Goal: Book appointment/travel/reservation

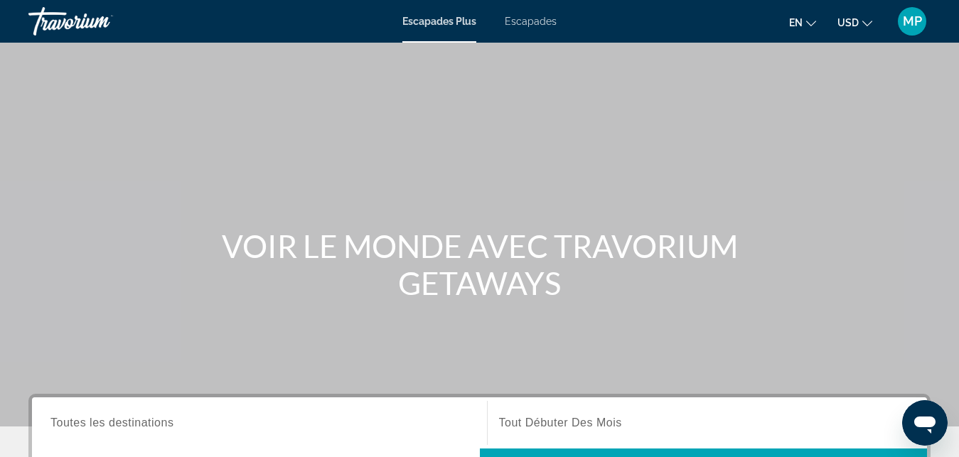
click at [520, 11] on div "Escapades Plus Escapades en English Español Français Italiano Português русский…" at bounding box center [479, 21] width 959 height 37
click at [520, 18] on span "Escapades" at bounding box center [531, 21] width 52 height 11
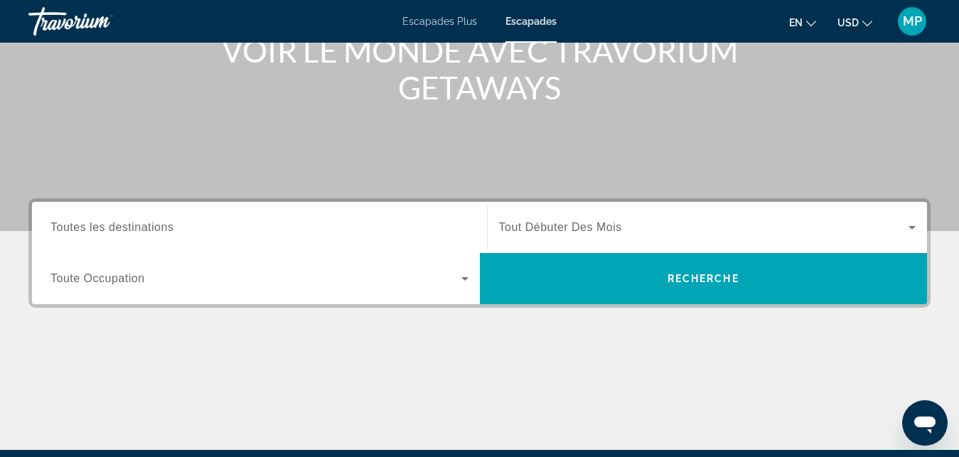
scroll to position [198, 0]
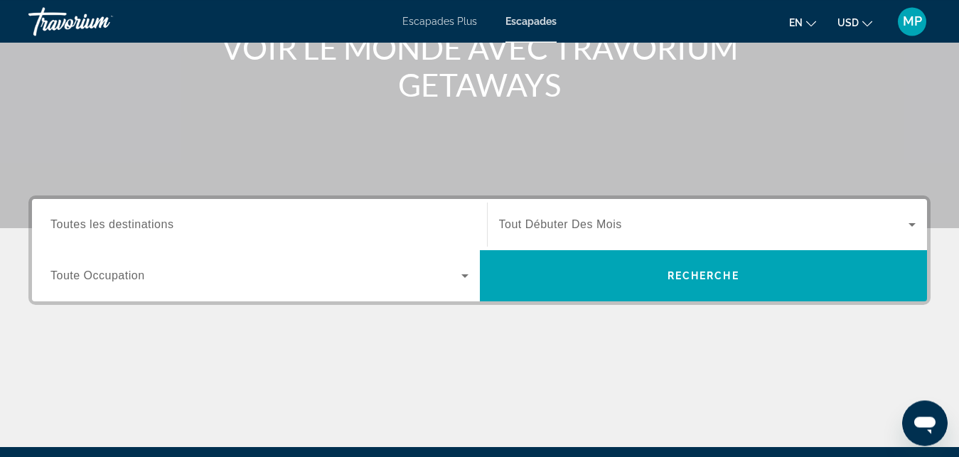
click at [448, 283] on span "Soumission widget" at bounding box center [255, 275] width 411 height 17
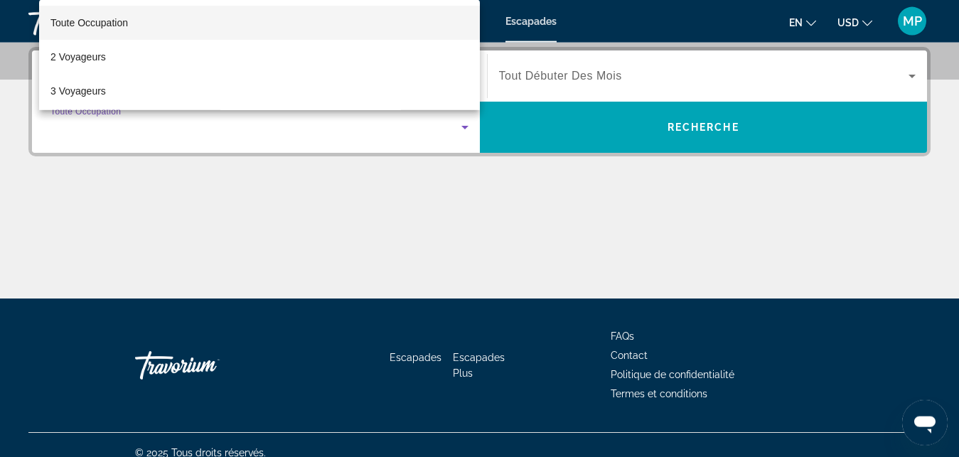
scroll to position [348, 0]
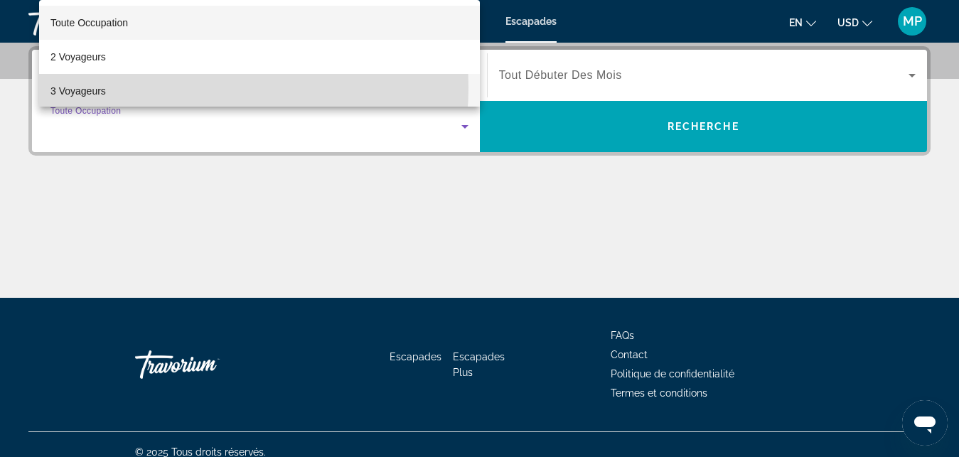
click at [185, 87] on mat-option "3 Voyageurs" at bounding box center [259, 91] width 441 height 34
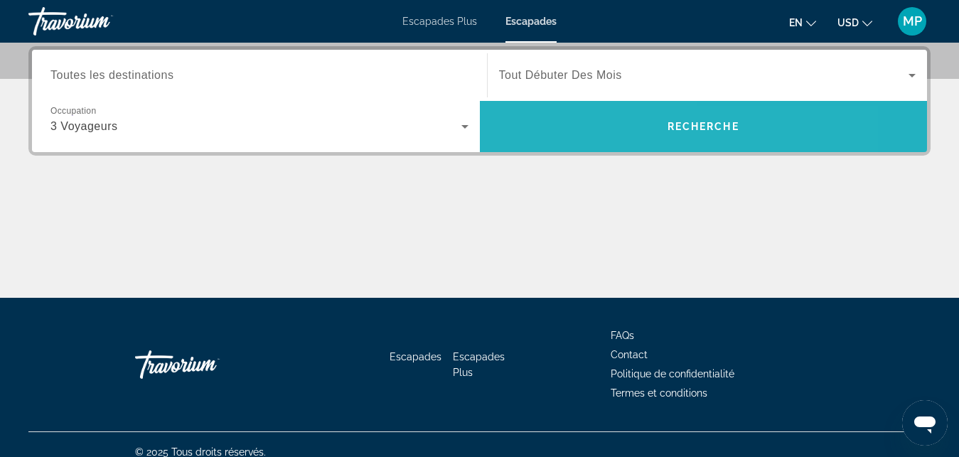
click at [542, 131] on span "Recherche" at bounding box center [704, 126] width 448 height 34
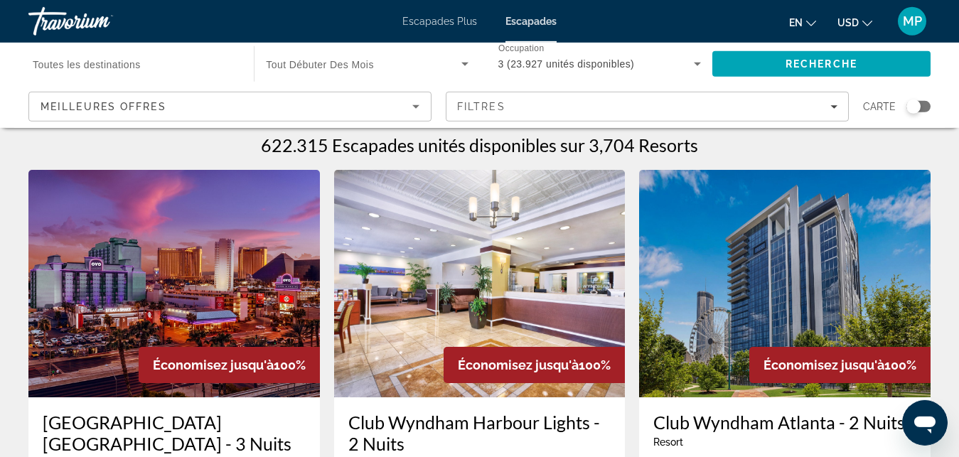
scroll to position [4, 0]
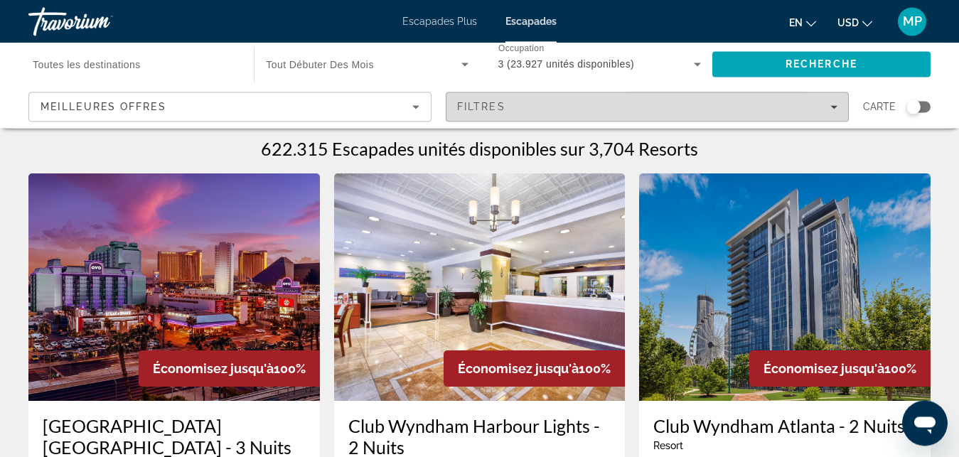
click at [800, 117] on span "Filtres" at bounding box center [647, 107] width 402 height 34
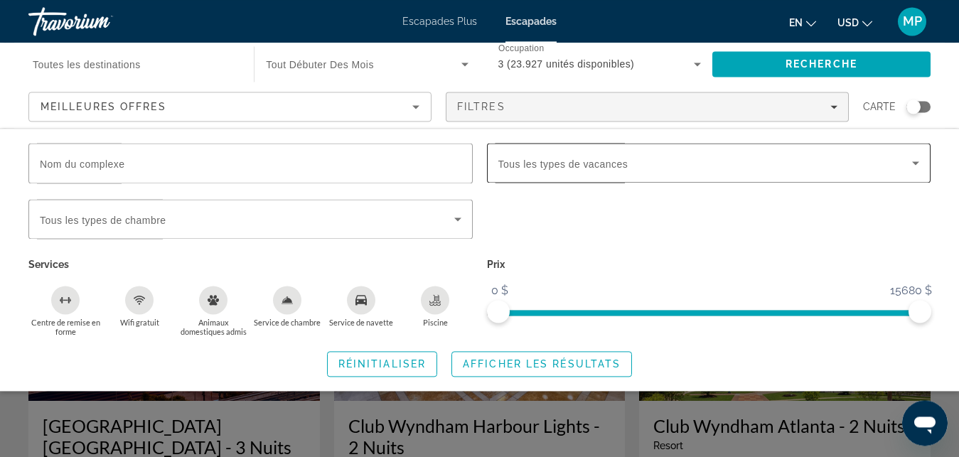
click at [664, 175] on div "Soumission widget" at bounding box center [709, 163] width 422 height 40
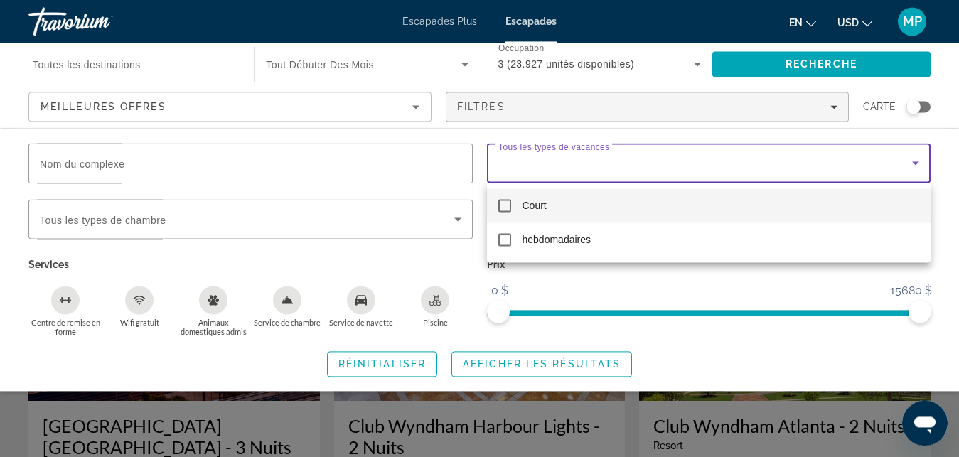
click at [664, 175] on div at bounding box center [479, 228] width 959 height 457
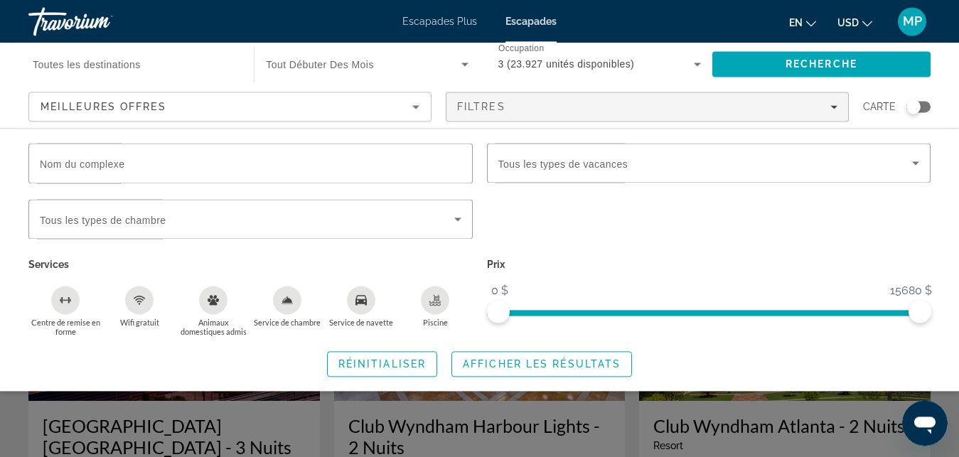
click at [404, 112] on div "Meilleures Offres" at bounding box center [227, 106] width 372 height 17
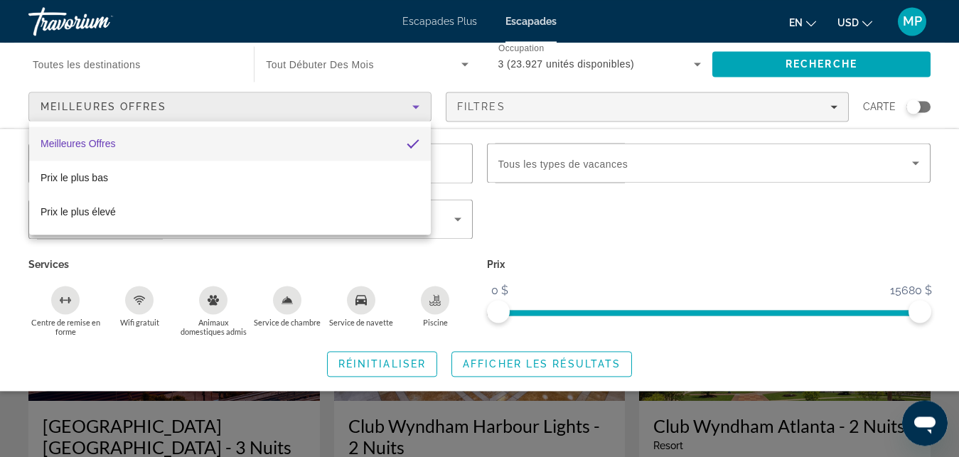
click at [404, 112] on div at bounding box center [479, 228] width 959 height 457
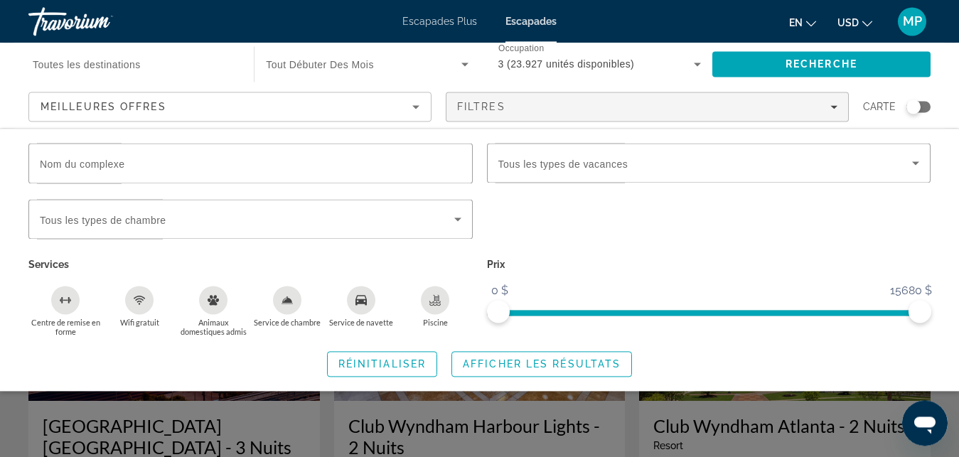
click at [953, 90] on div "Destination Toutes les destinations Début du mois Tout Débuter Des Mois Occupat…" at bounding box center [479, 85] width 959 height 85
click at [394, 363] on span "Réinitialiser" at bounding box center [381, 363] width 87 height 11
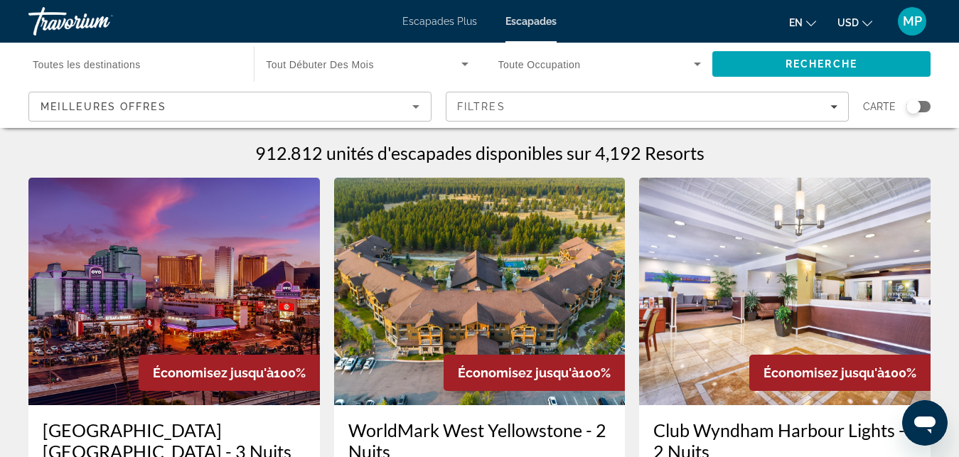
click at [921, 109] on div "Soumission widget" at bounding box center [918, 106] width 24 height 11
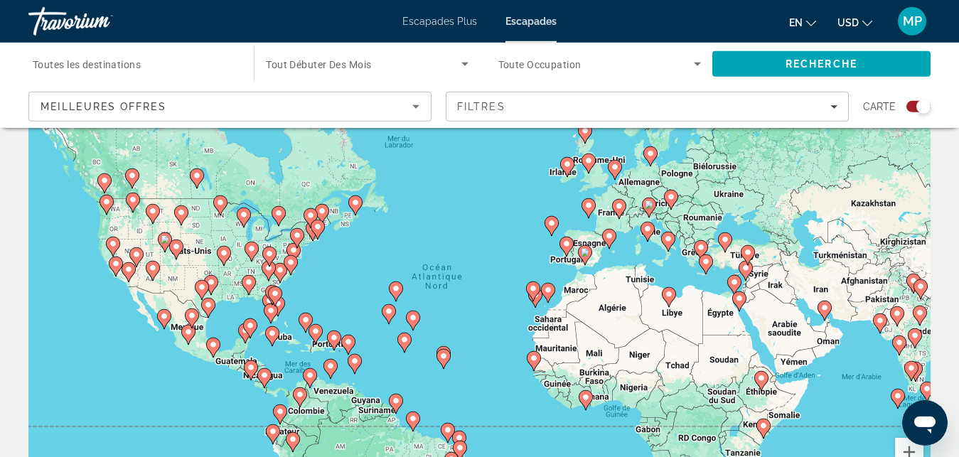
scroll to position [47, 0]
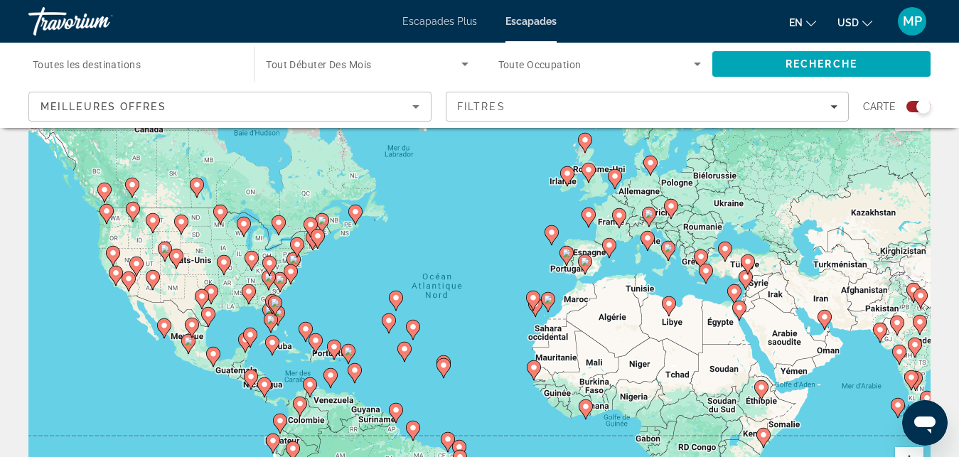
click at [904, 450] on button "Zoom avant" at bounding box center [909, 461] width 28 height 28
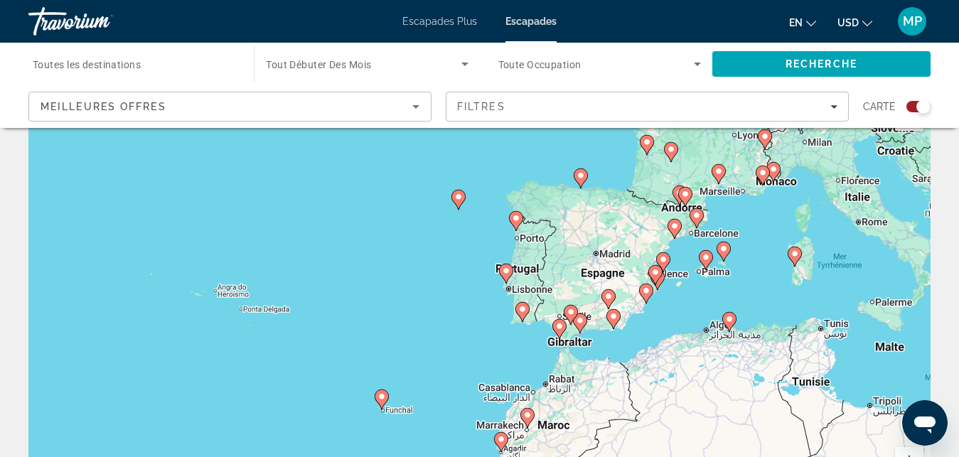
drag, startPoint x: 820, startPoint y: 233, endPoint x: 484, endPoint y: 393, distance: 372.3
click at [484, 393] on div "Pour activer le glissement avec le clavier, appuyez sur Alt+Entrée. Une fois ce…" at bounding box center [479, 308] width 902 height 427
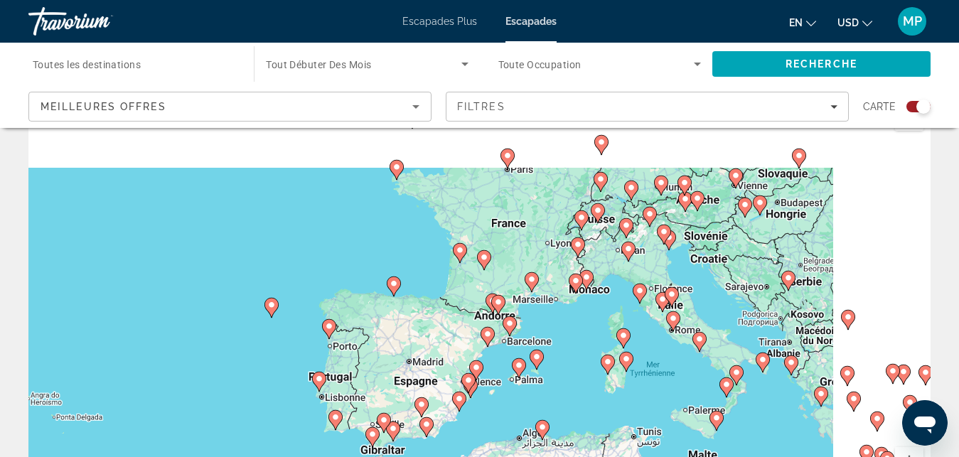
drag, startPoint x: 741, startPoint y: 263, endPoint x: 564, endPoint y: 368, distance: 205.9
click at [564, 368] on div "Pour activer le glissement avec le clavier, appuyez sur Alt+Entrée. Une fois ce…" at bounding box center [479, 308] width 902 height 427
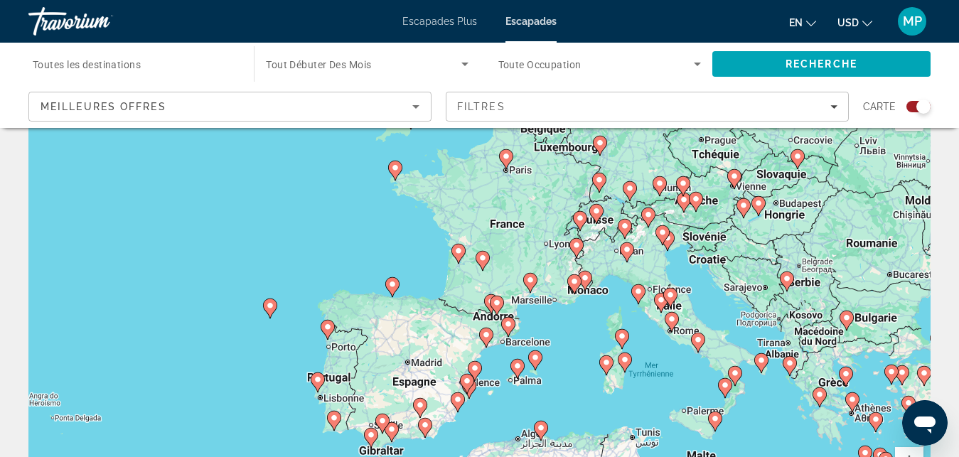
click at [397, 172] on icon "Contenu principal" at bounding box center [394, 170] width 13 height 18
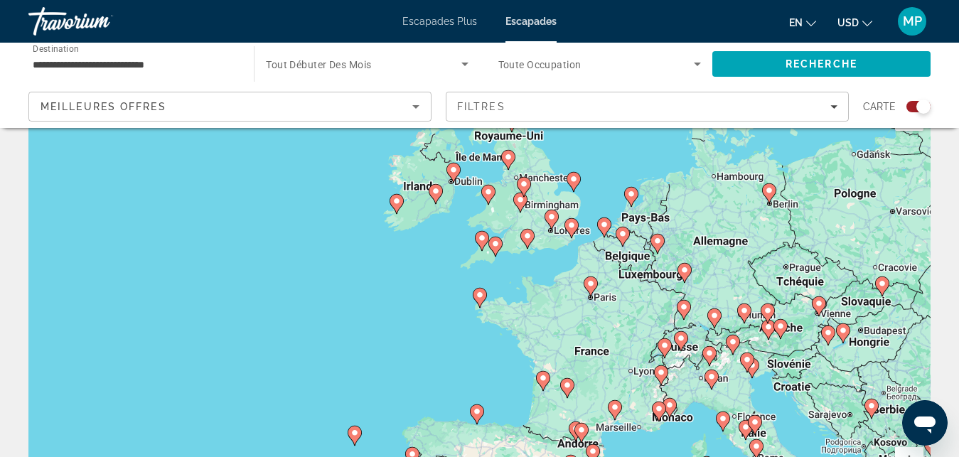
click at [478, 293] on image "Contenu principal" at bounding box center [480, 295] width 9 height 9
type input "**********"
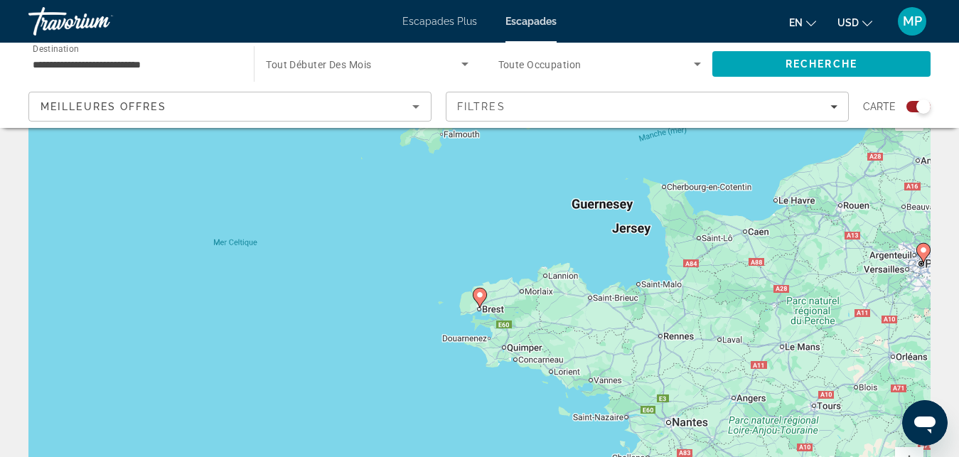
click at [478, 294] on image "Contenu principal" at bounding box center [480, 295] width 9 height 9
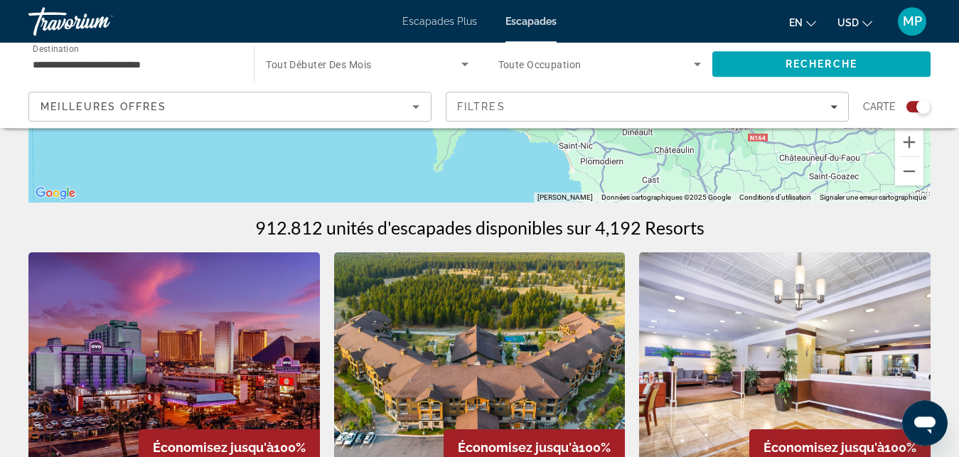
scroll to position [0, 0]
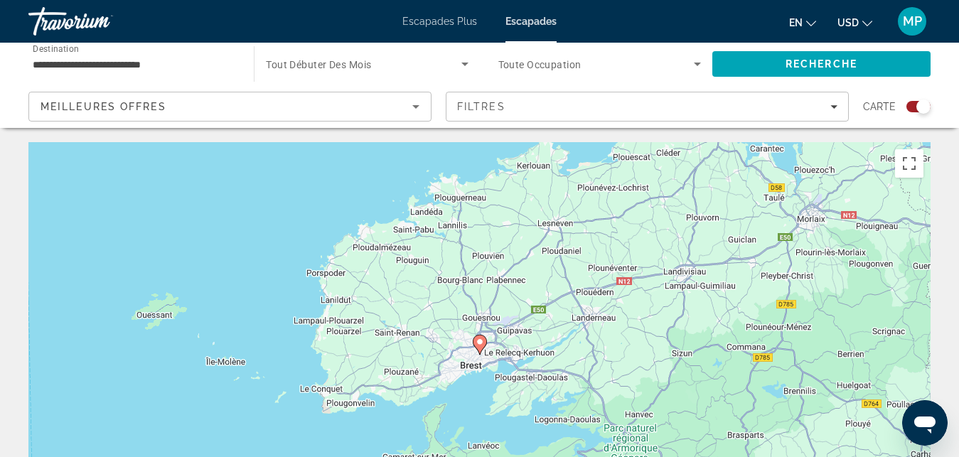
click at [484, 347] on icon "Contenu principal" at bounding box center [479, 345] width 13 height 18
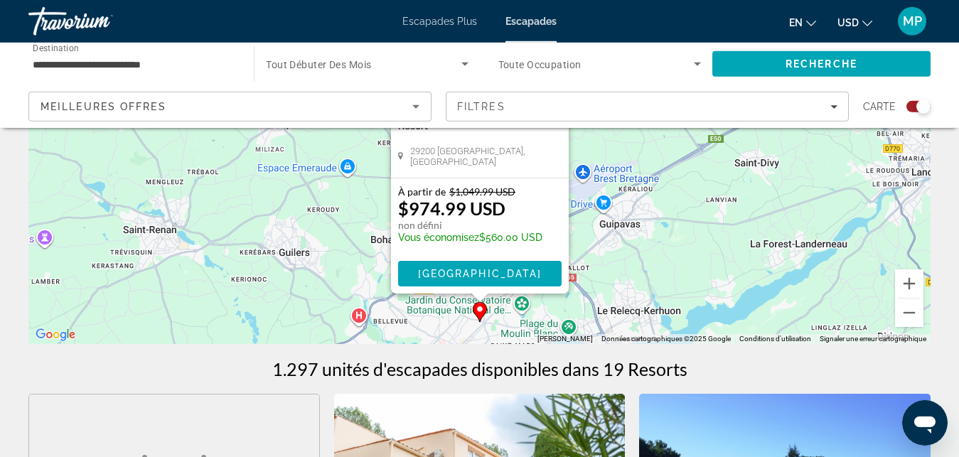
scroll to position [230, 0]
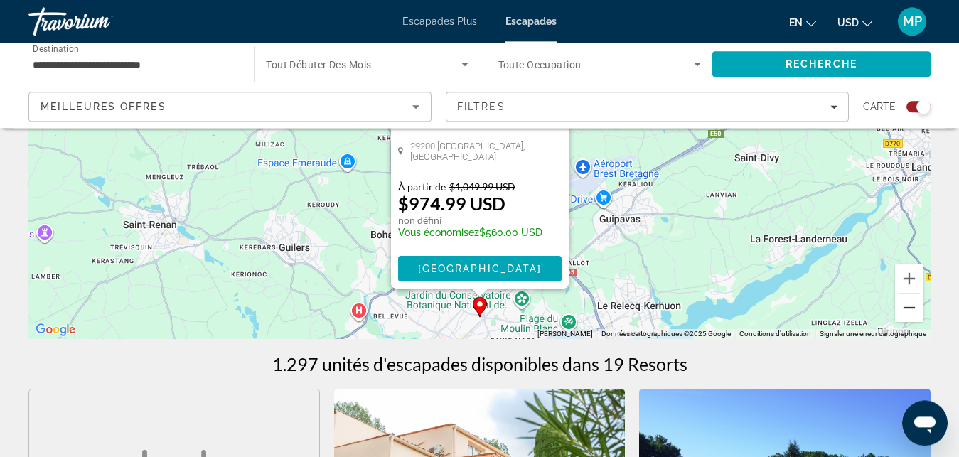
click at [913, 309] on button "Zoom arrière" at bounding box center [909, 308] width 28 height 28
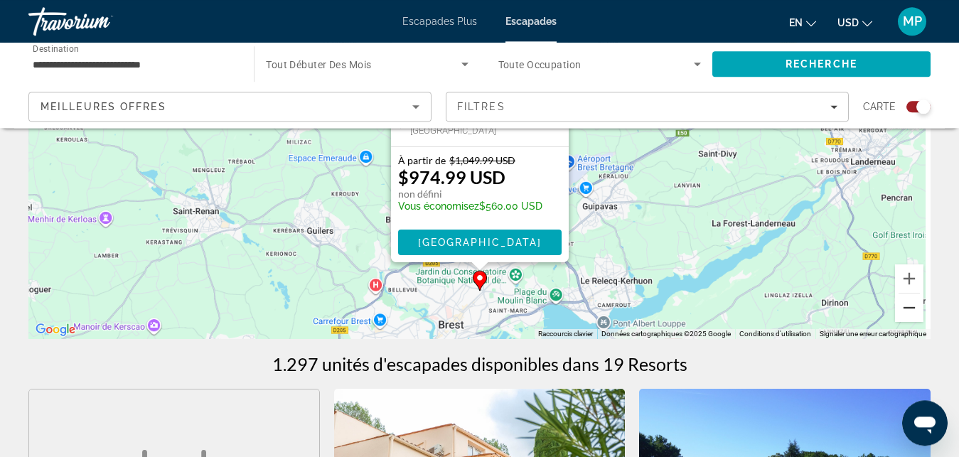
click at [913, 309] on button "Zoom arrière" at bounding box center [909, 308] width 28 height 28
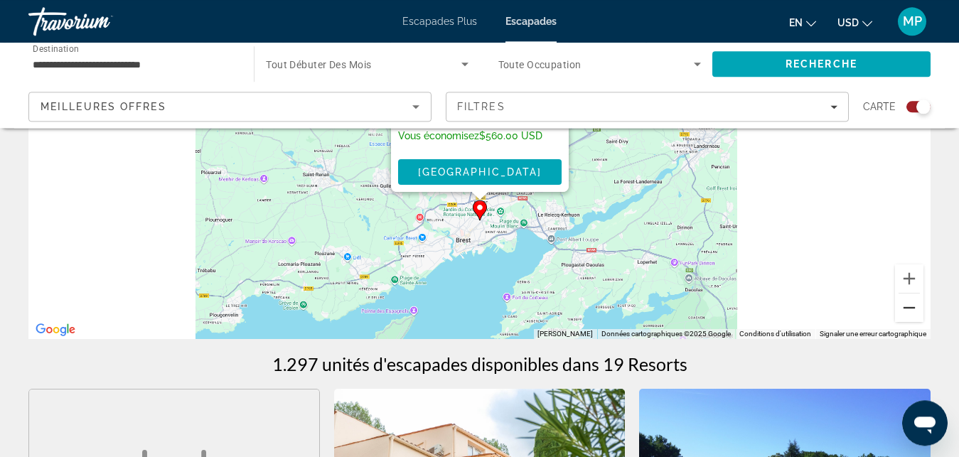
click at [913, 309] on button "Zoom arrière" at bounding box center [909, 308] width 28 height 28
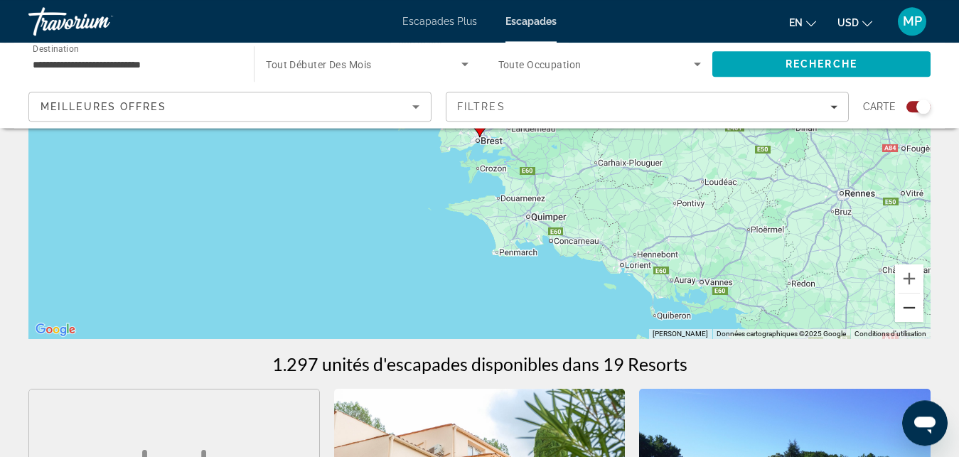
scroll to position [170, 0]
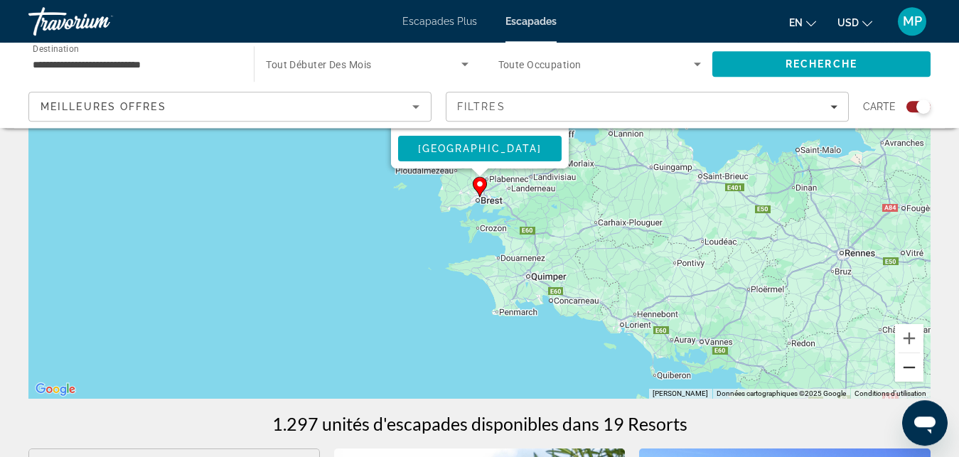
click at [913, 363] on button "Zoom arrière" at bounding box center [909, 367] width 28 height 28
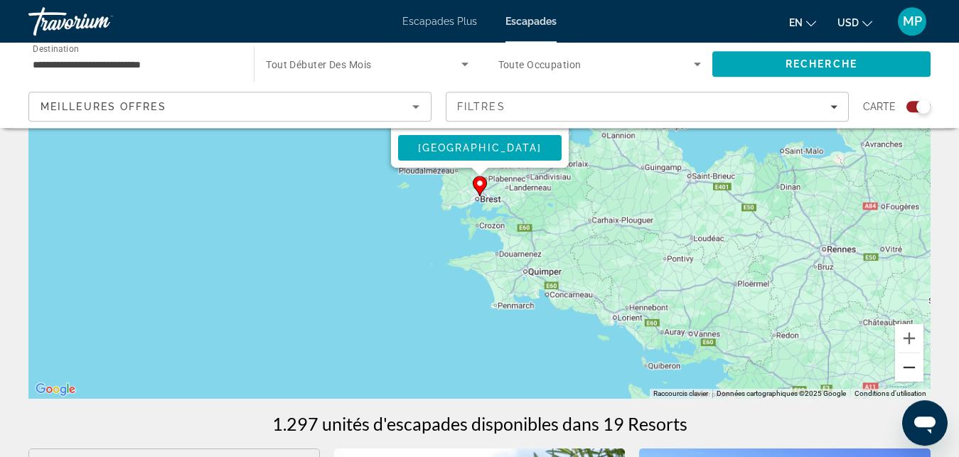
click at [913, 363] on button "Zoom arrière" at bounding box center [909, 367] width 28 height 28
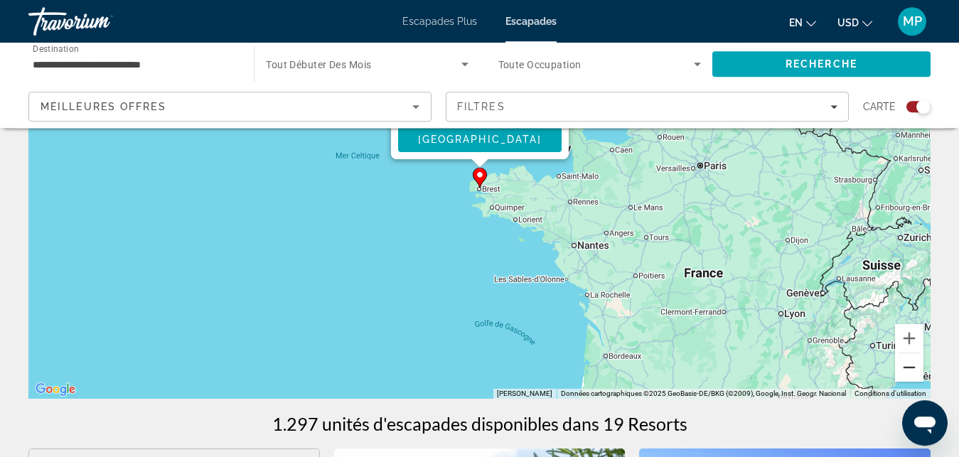
click at [906, 379] on button "Zoom arrière" at bounding box center [909, 367] width 28 height 28
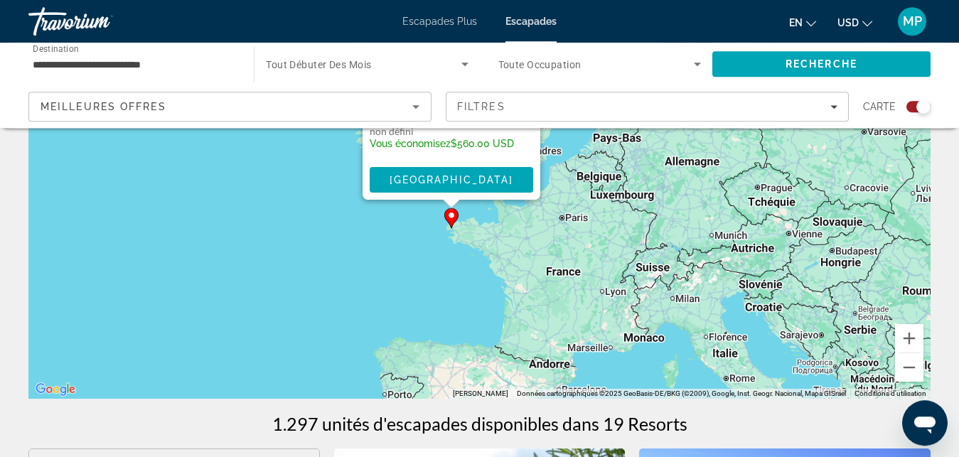
drag, startPoint x: 618, startPoint y: 205, endPoint x: 588, endPoint y: 250, distance: 54.2
click at [588, 250] on div "Pour activer le glissement avec le clavier, appuyez sur Alt+Entrée. Une fois ce…" at bounding box center [479, 185] width 902 height 427
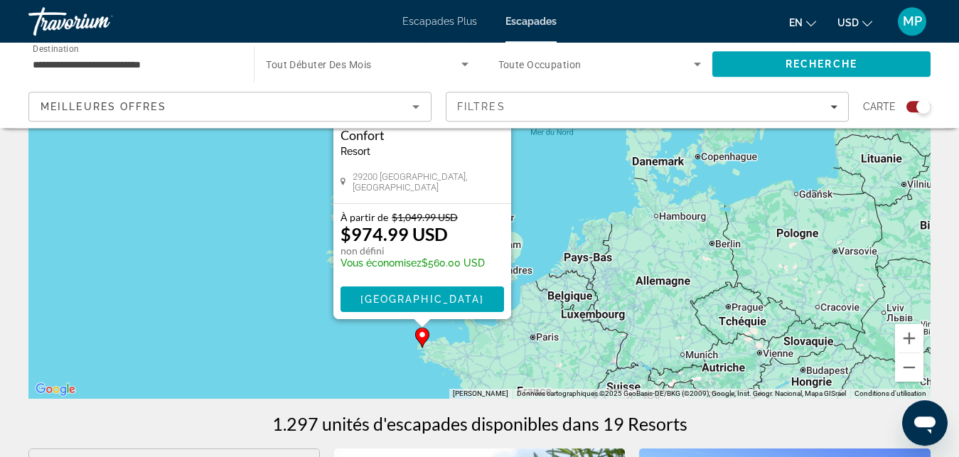
drag, startPoint x: 588, startPoint y: 250, endPoint x: 560, endPoint y: 377, distance: 130.9
click at [560, 377] on div "Pour activer le glissement avec le clavier, appuyez sur Alt+Entrée. Une fois ce…" at bounding box center [479, 185] width 902 height 427
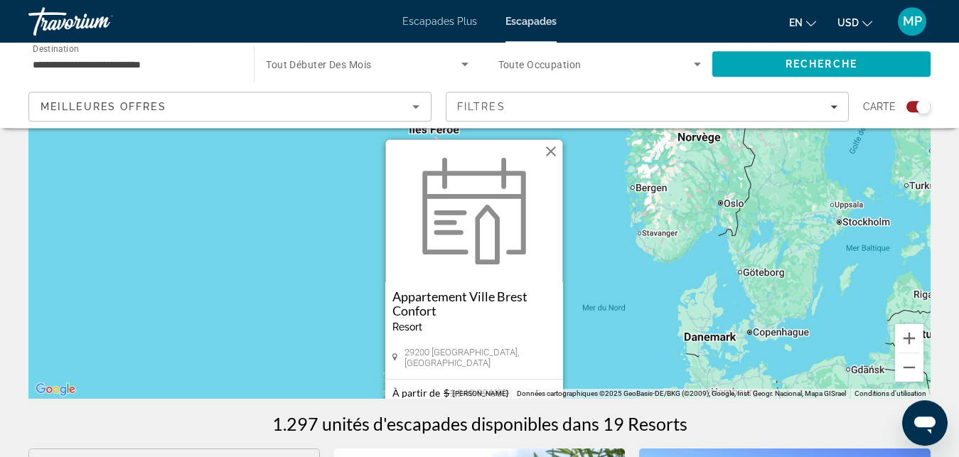
drag, startPoint x: 574, startPoint y: 215, endPoint x: 596, endPoint y: 279, distance: 67.7
click at [628, 382] on div "Pour activer le glissement avec le clavier, appuyez sur Alt+Entrée. Une fois ce…" at bounding box center [479, 185] width 902 height 427
click at [549, 149] on button "Fermer" at bounding box center [550, 150] width 21 height 21
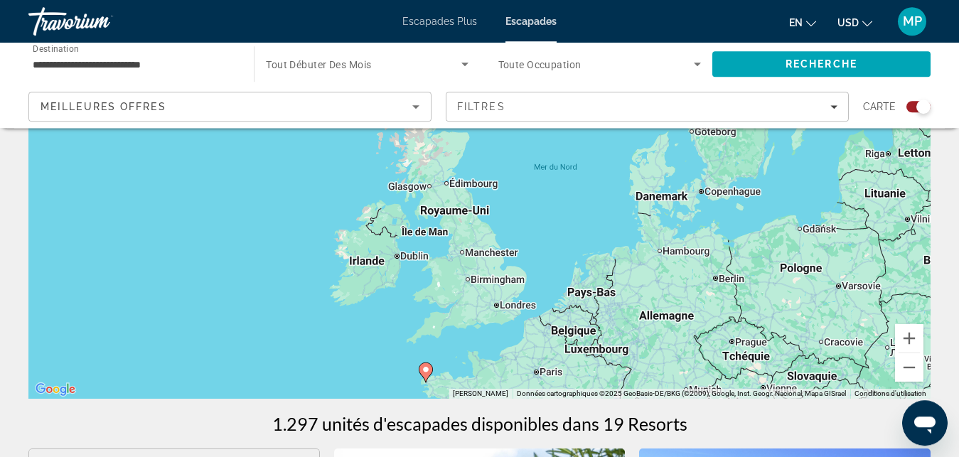
drag, startPoint x: 585, startPoint y: 294, endPoint x: 534, endPoint y: 146, distance: 157.1
click at [534, 146] on div "Pour activer le glissement avec le clavier, appuyez sur Alt+Entrée. Une fois ce…" at bounding box center [479, 185] width 902 height 427
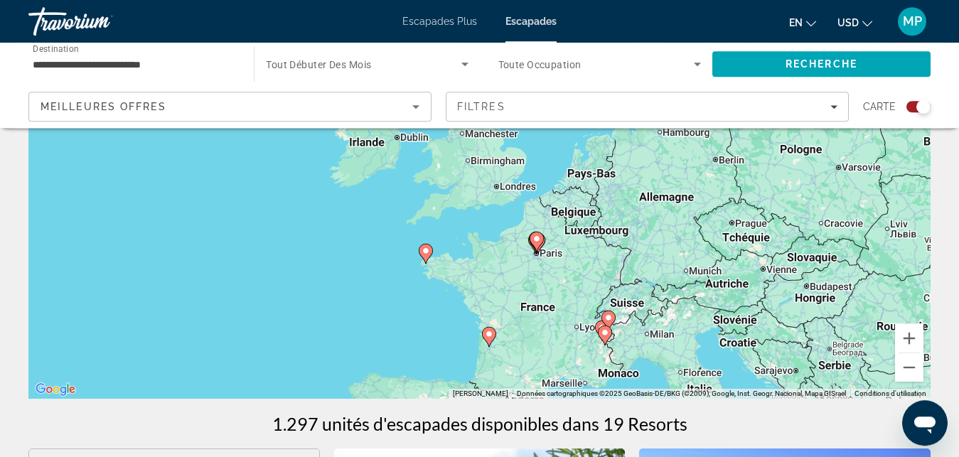
drag, startPoint x: 529, startPoint y: 274, endPoint x: 530, endPoint y: 172, distance: 102.4
click at [530, 172] on div "Pour activer le glissement avec le clavier, appuyez sur Alt+Entrée. Une fois ce…" at bounding box center [479, 185] width 902 height 427
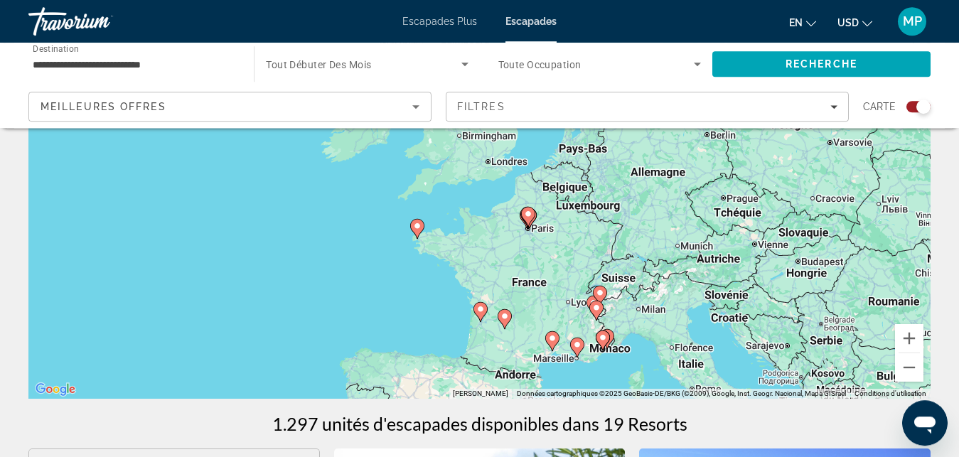
drag, startPoint x: 545, startPoint y: 303, endPoint x: 532, endPoint y: 267, distance: 37.5
click at [532, 267] on div "Pour activer le glissement avec le clavier, appuyez sur Alt+Entrée. Une fois ce…" at bounding box center [479, 185] width 902 height 427
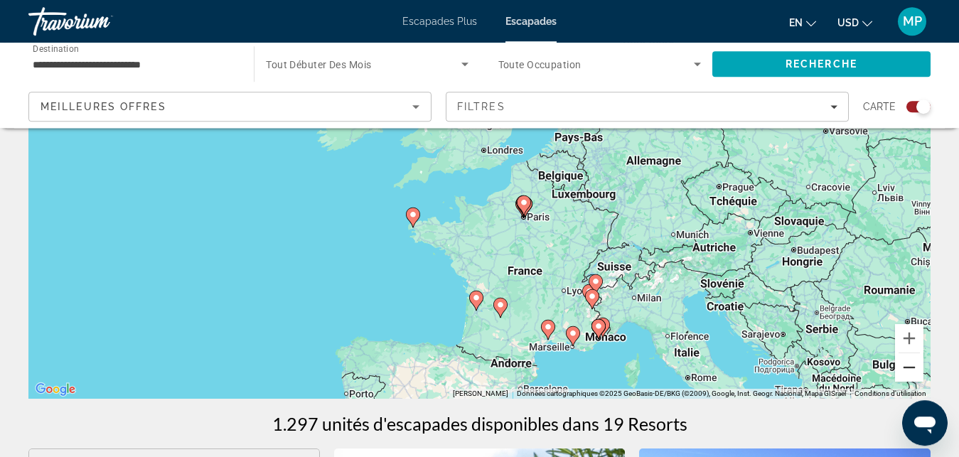
click at [906, 368] on button "Zoom arrière" at bounding box center [909, 367] width 28 height 28
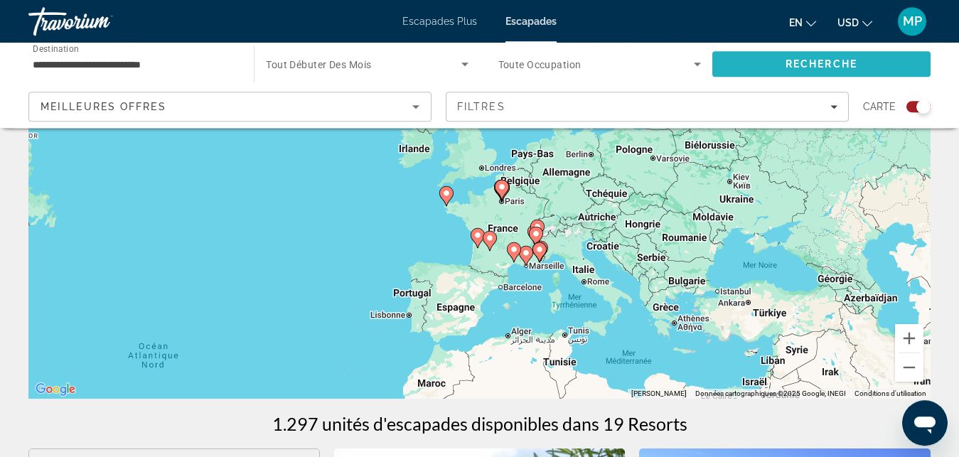
click at [762, 70] on span "Recherche" at bounding box center [821, 64] width 218 height 34
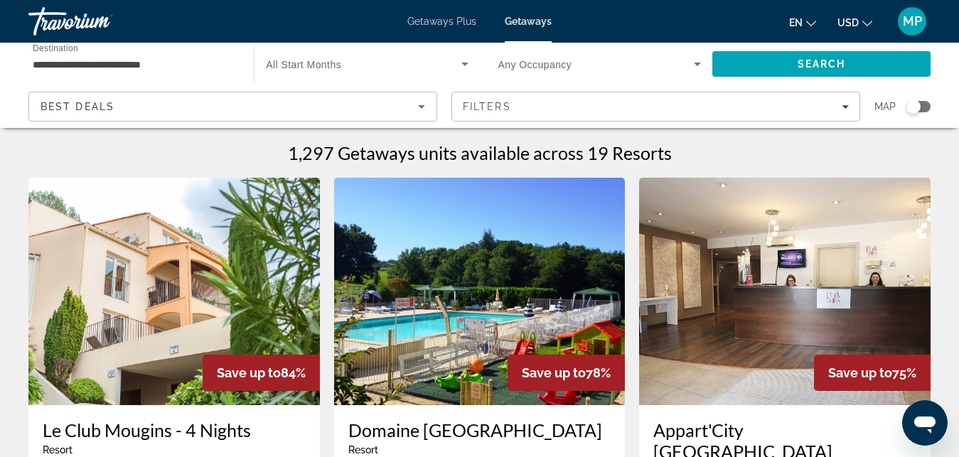
click at [920, 106] on div "Search widget" at bounding box center [913, 107] width 14 height 14
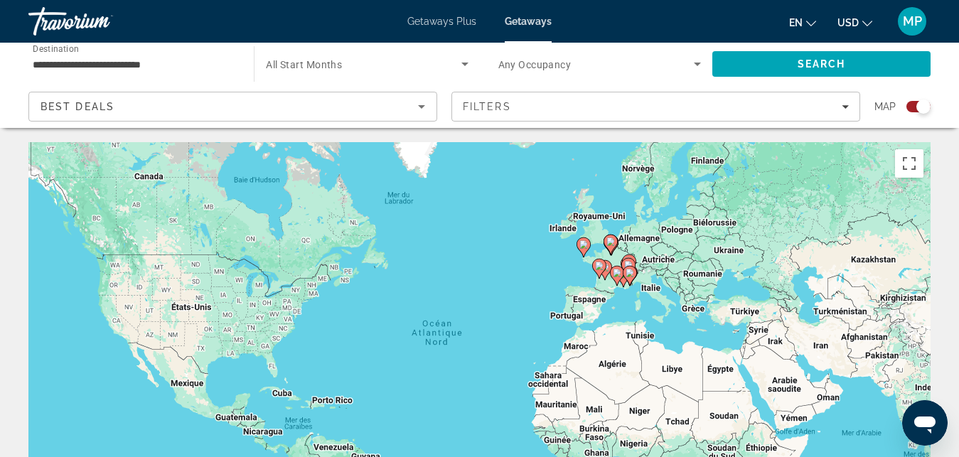
click at [98, 60] on input "**********" at bounding box center [134, 64] width 203 height 17
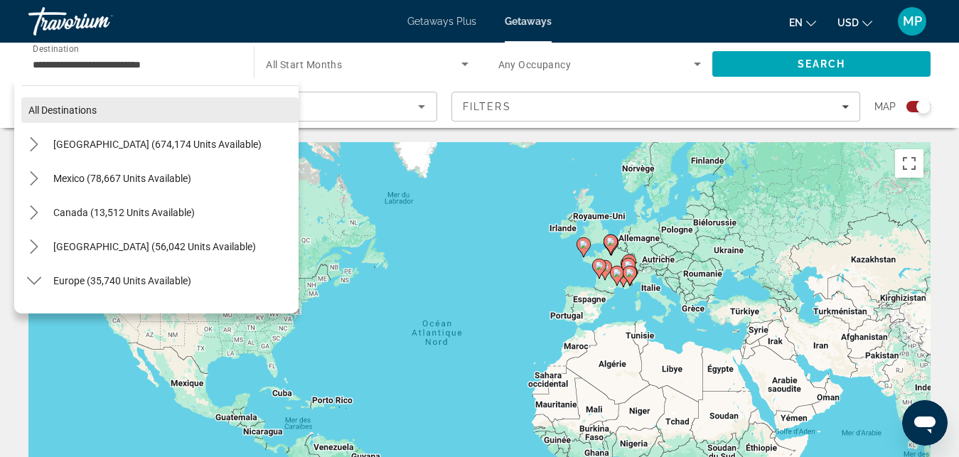
click at [127, 104] on span "Select destination: All destinations" at bounding box center [159, 110] width 277 height 34
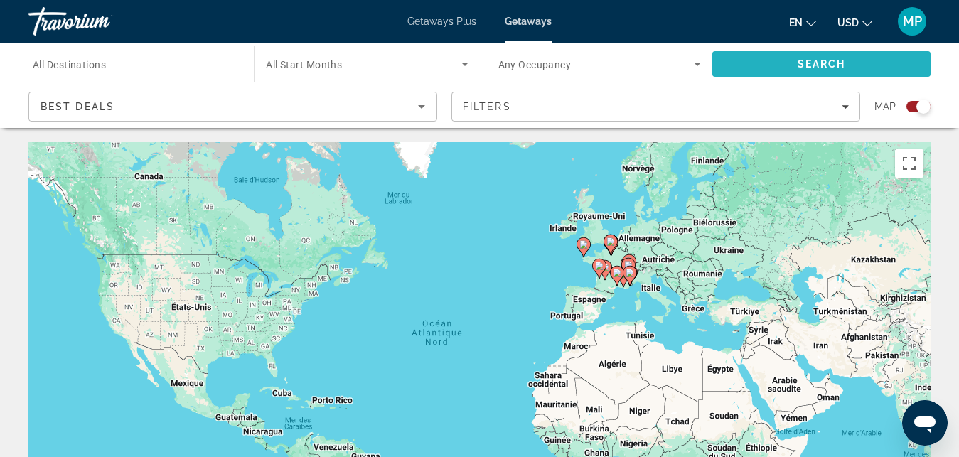
click at [828, 70] on span "Search" at bounding box center [821, 64] width 218 height 34
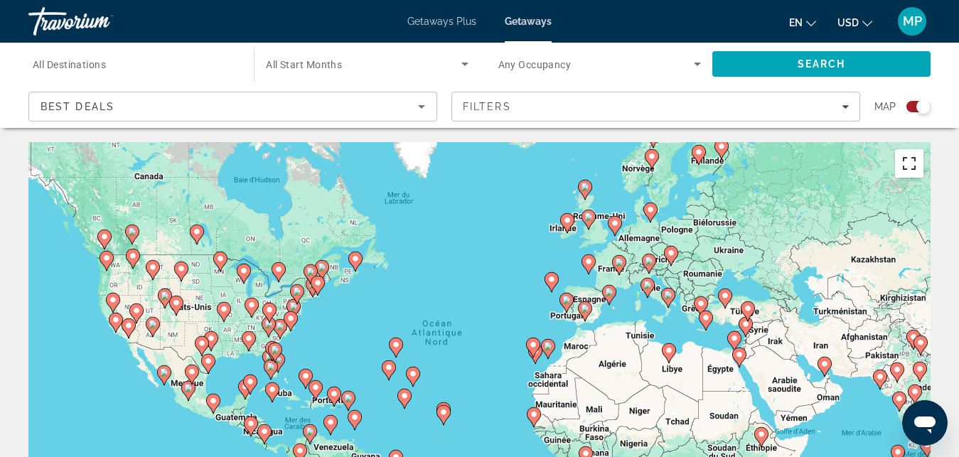
click at [905, 173] on button "Passer en plein écran" at bounding box center [909, 163] width 28 height 28
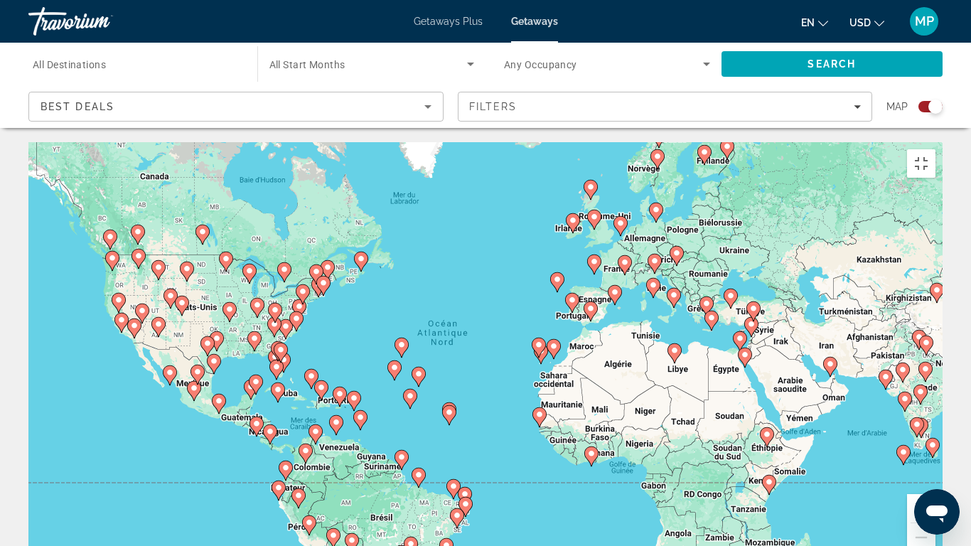
click at [935, 456] on button "Zoom avant" at bounding box center [921, 508] width 28 height 28
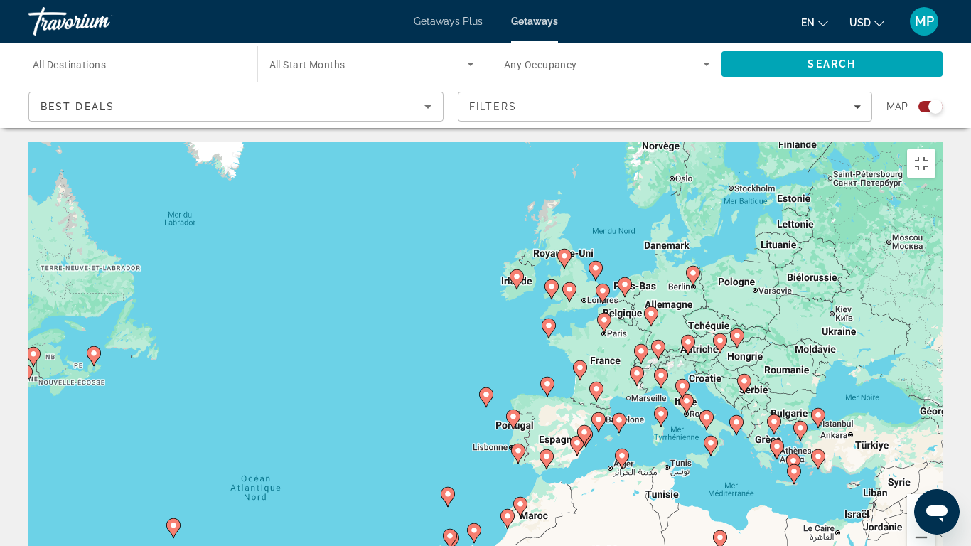
drag, startPoint x: 821, startPoint y: 236, endPoint x: 677, endPoint y: 415, distance: 230.0
click at [677, 415] on div "Pour activer le glissement avec le clavier, appuyez sur Alt+Entrée. Une fois ce…" at bounding box center [485, 355] width 914 height 427
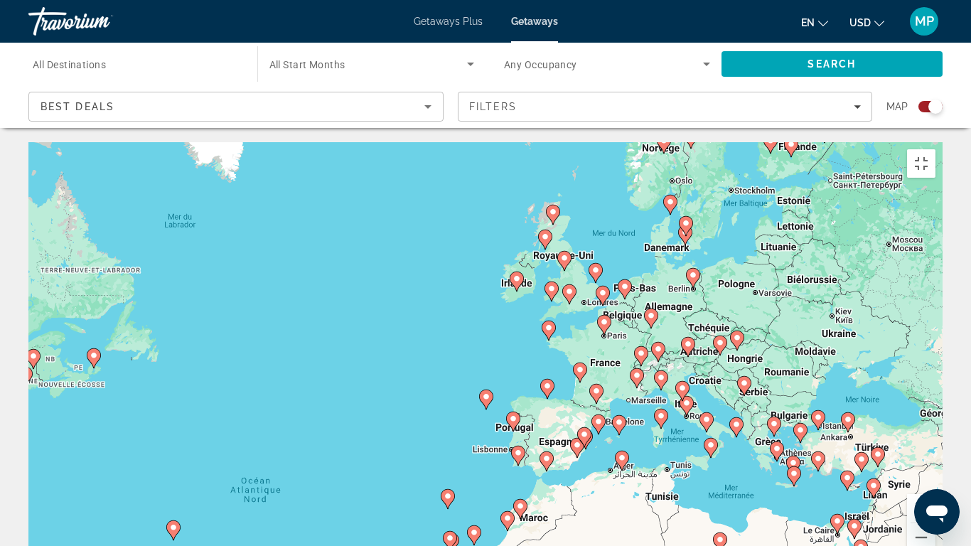
click at [935, 456] on button "Zoom avant" at bounding box center [921, 508] width 28 height 28
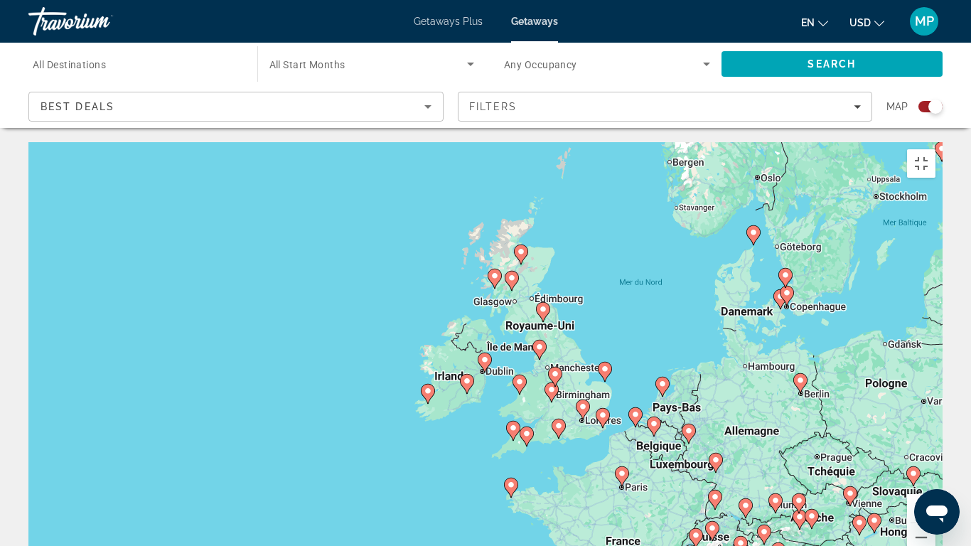
drag, startPoint x: 738, startPoint y: 230, endPoint x: 634, endPoint y: 401, distance: 200.3
click at [634, 401] on div "Pour activer le glissement avec le clavier, appuyez sur Alt+Entrée. Une fois ce…" at bounding box center [485, 355] width 914 height 427
click at [468, 375] on icon "Main content" at bounding box center [467, 384] width 13 height 18
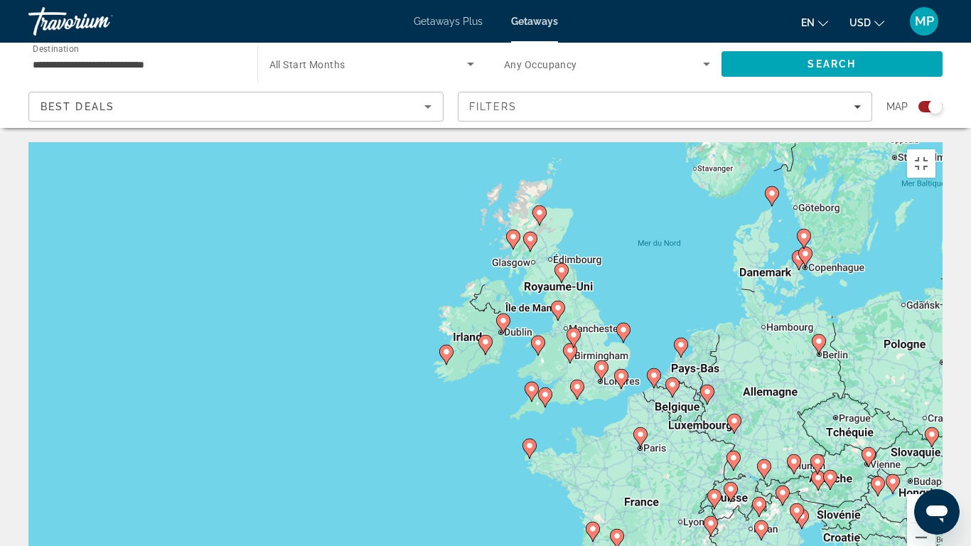
click at [485, 338] on image "Main content" at bounding box center [485, 342] width 9 height 9
click at [485, 262] on div "Pour activer le glissement avec le clavier, appuyez sur Alt+Entrée. Une fois ce…" at bounding box center [485, 355] width 914 height 427
type input "**********"
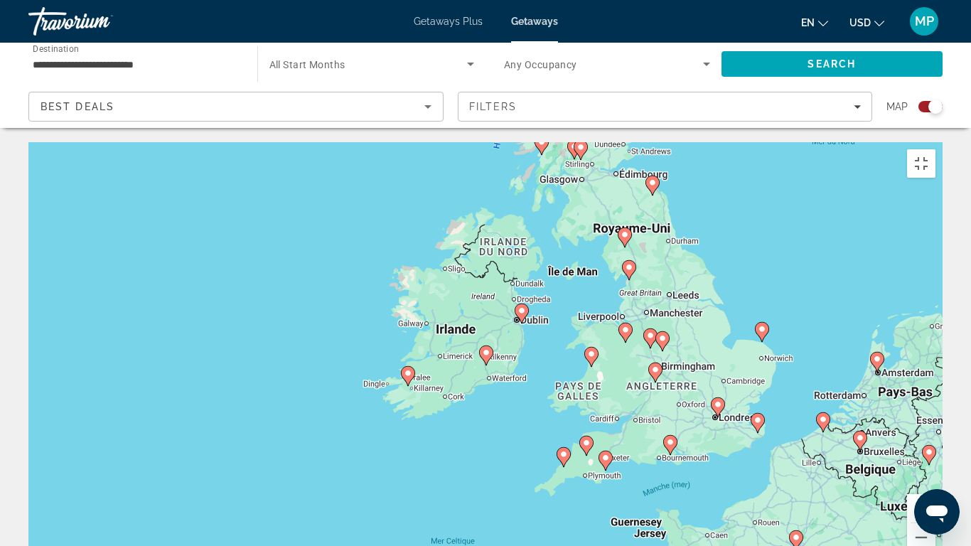
click at [485, 348] on image "Main content" at bounding box center [486, 352] width 9 height 9
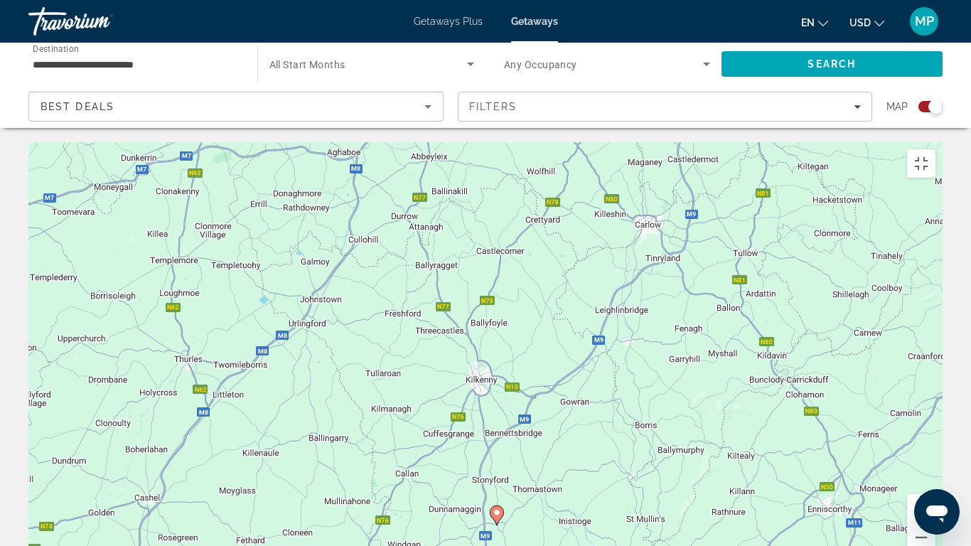
click at [498, 456] on icon "Main content" at bounding box center [496, 515] width 13 height 18
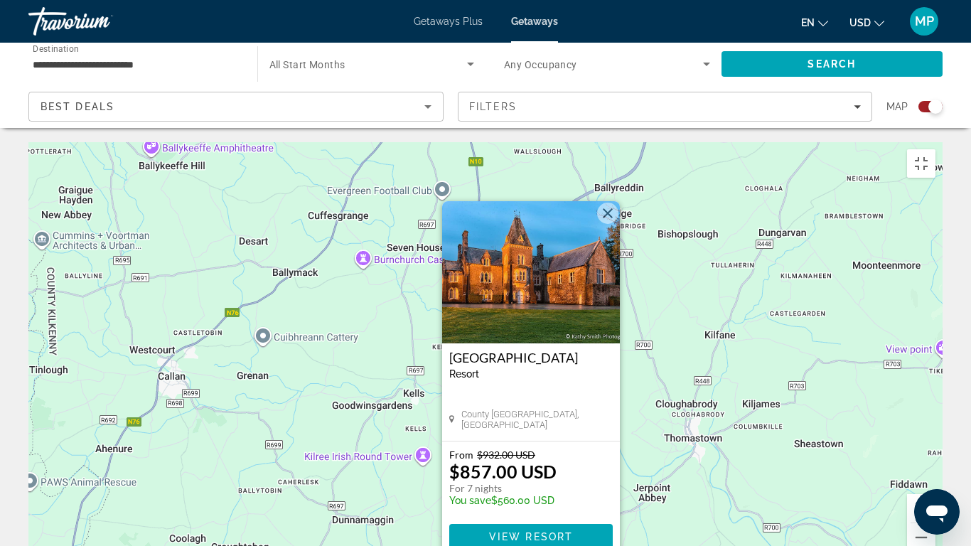
click at [605, 203] on button "Fermer" at bounding box center [607, 213] width 21 height 21
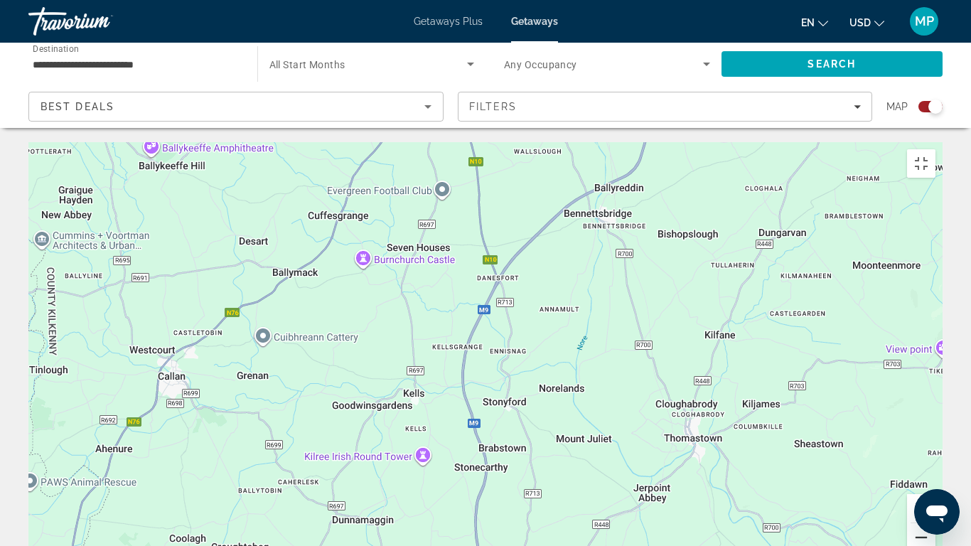
click at [935, 456] on button "Zoom arrière" at bounding box center [921, 537] width 28 height 28
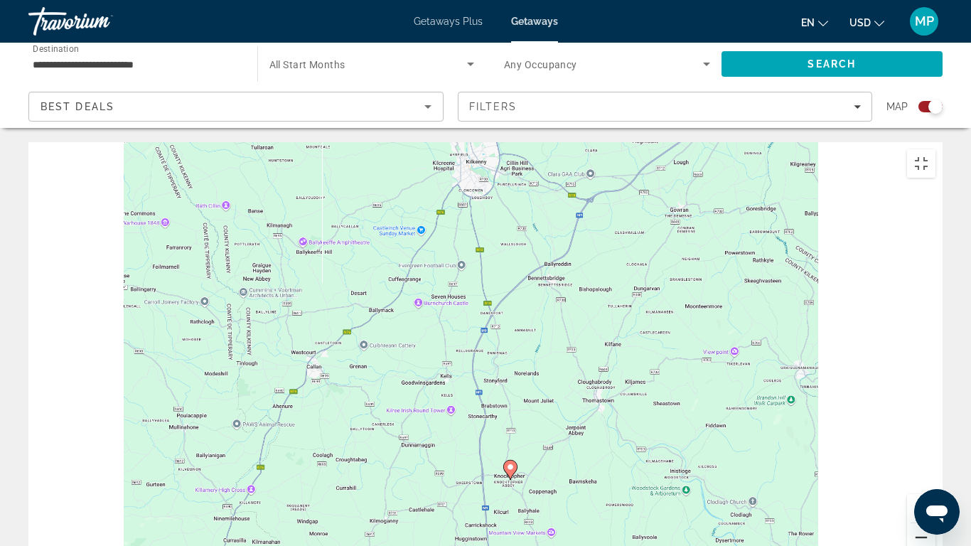
click at [935, 456] on button "Zoom arrière" at bounding box center [921, 537] width 28 height 28
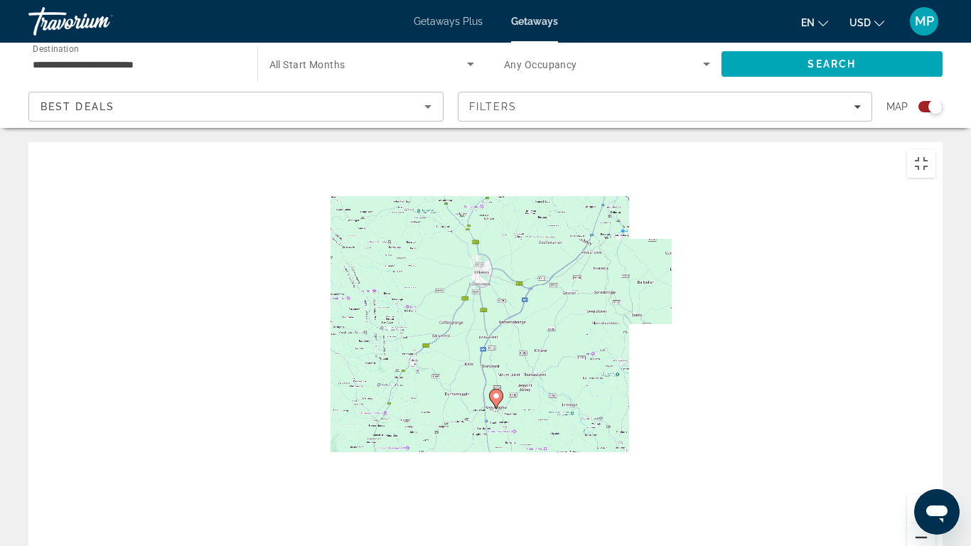
click at [935, 456] on button "Zoom arrière" at bounding box center [921, 537] width 28 height 28
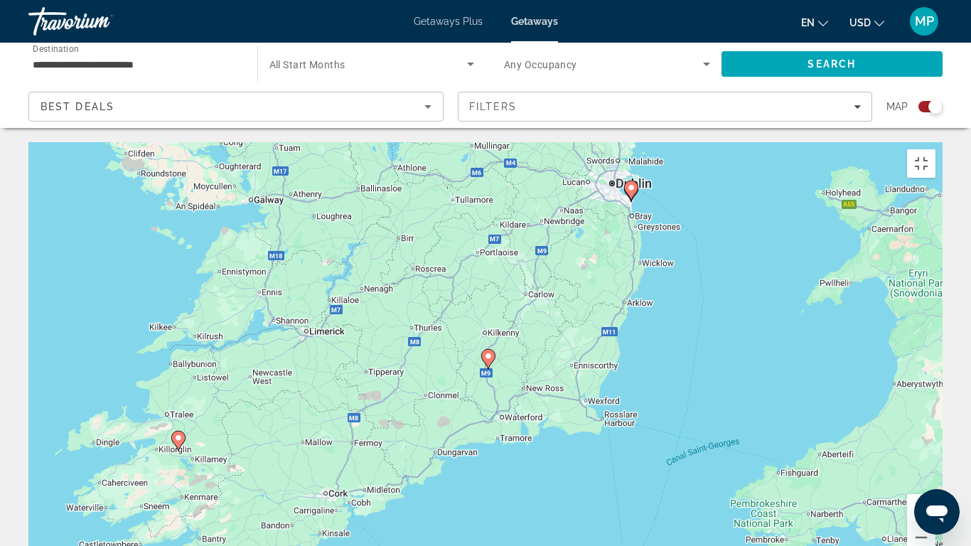
click at [176, 431] on icon "Main content" at bounding box center [178, 440] width 13 height 18
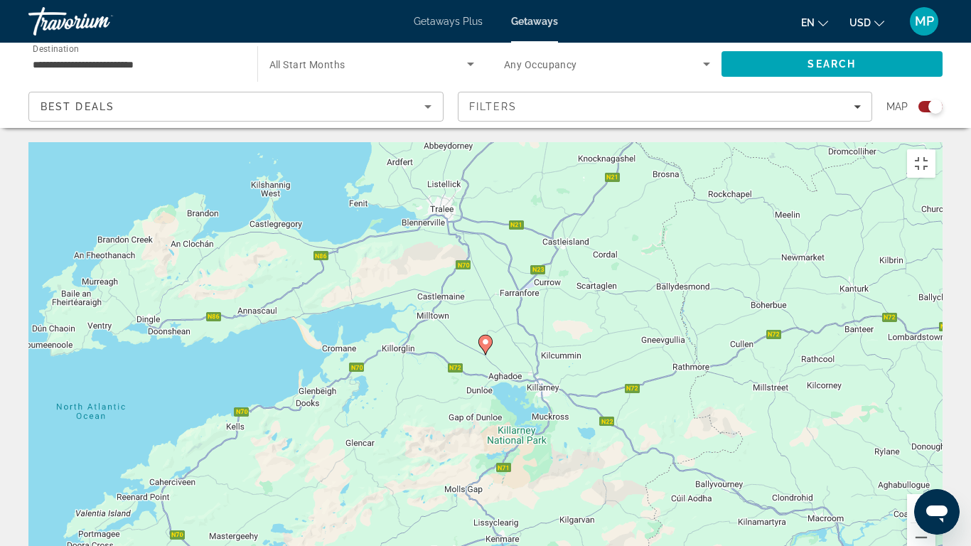
click at [486, 336] on icon "Main content" at bounding box center [485, 345] width 13 height 18
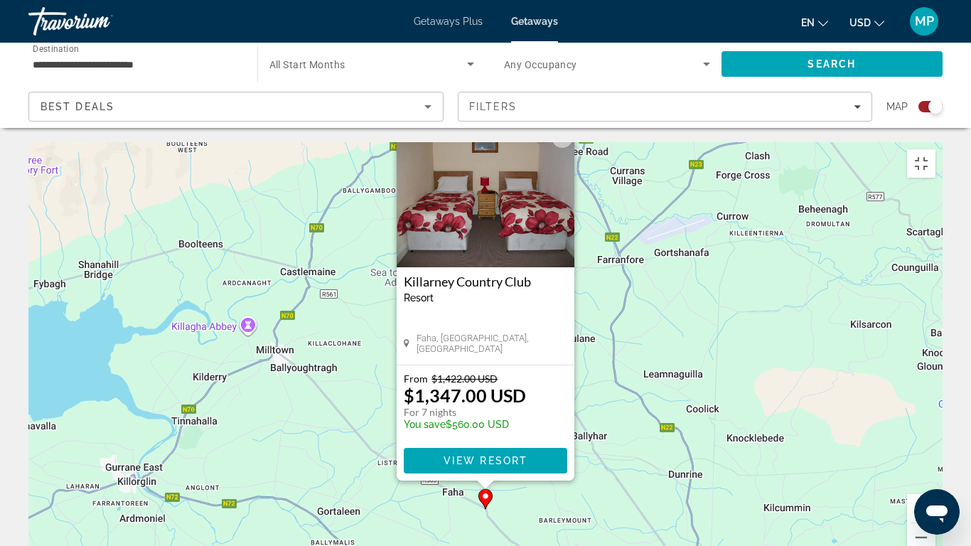
click at [564, 127] on button "Fermer" at bounding box center [562, 137] width 21 height 21
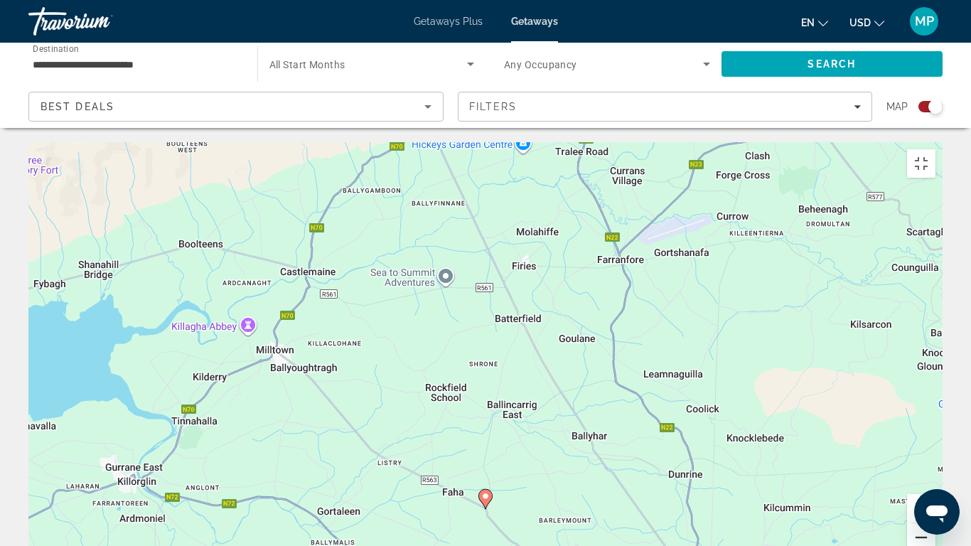
click at [935, 456] on button "Zoom arrière" at bounding box center [921, 537] width 28 height 28
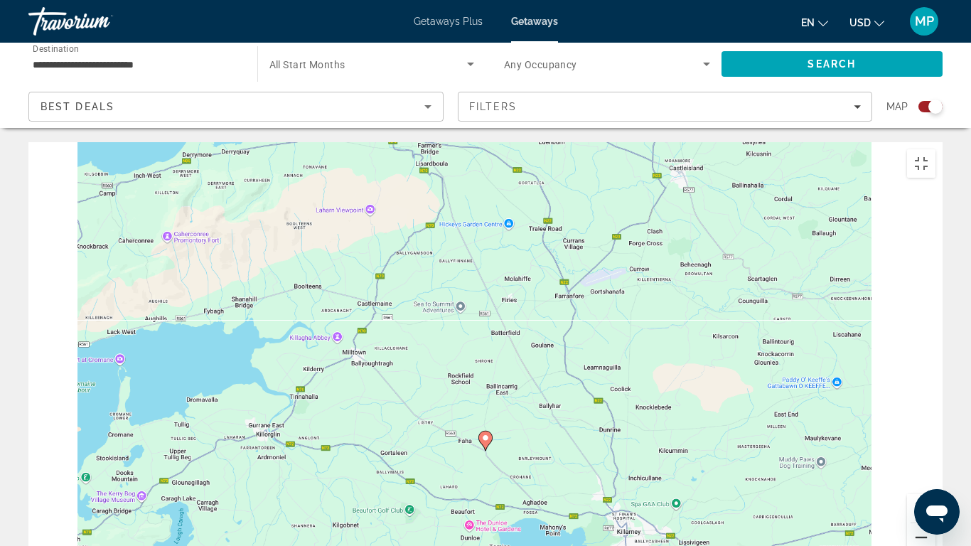
click at [935, 456] on button "Zoom arrière" at bounding box center [921, 537] width 28 height 28
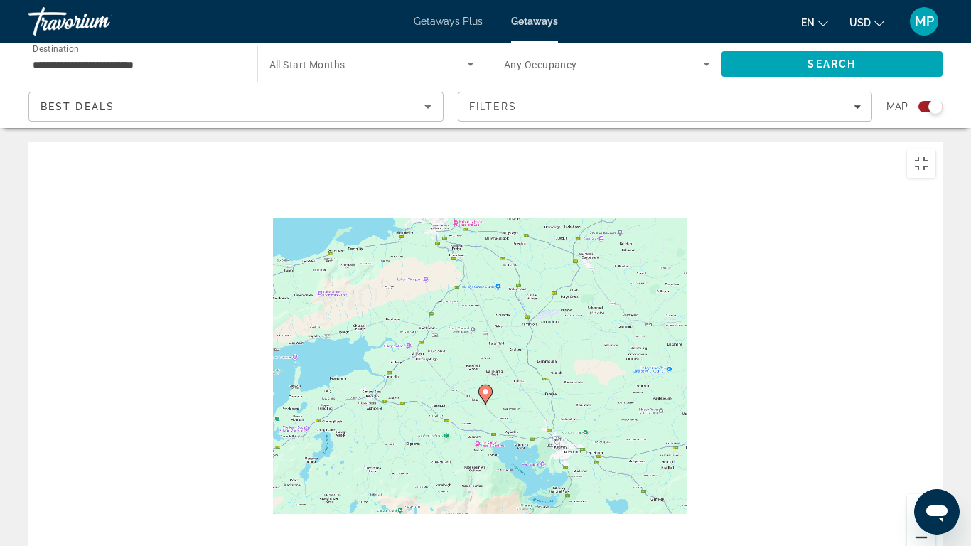
click at [935, 456] on button "Zoom arrière" at bounding box center [921, 537] width 28 height 28
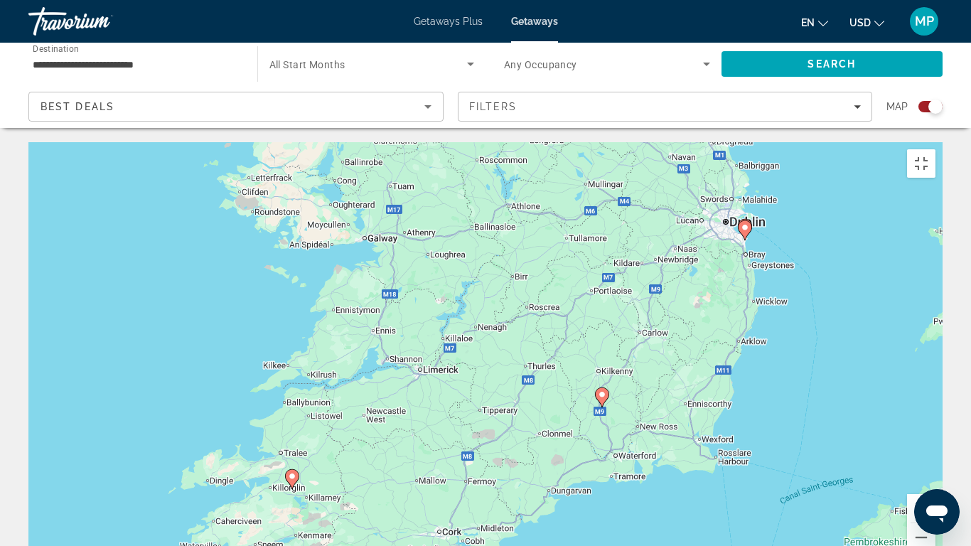
drag, startPoint x: 867, startPoint y: 204, endPoint x: 522, endPoint y: 430, distance: 412.3
click at [522, 430] on div "Pour activer le glissement avec le clavier, appuyez sur Alt+Entrée. Une fois ce…" at bounding box center [485, 355] width 914 height 427
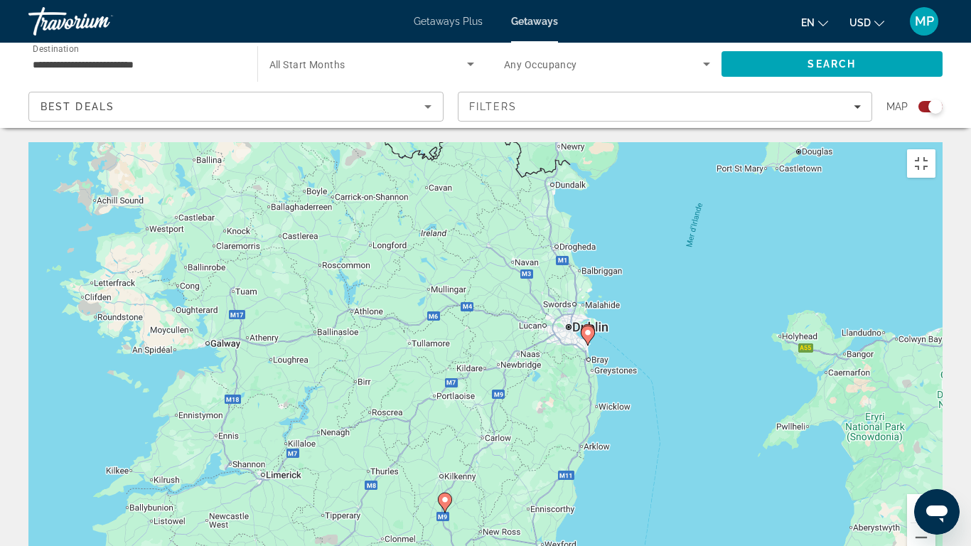
click at [589, 328] on image "Main content" at bounding box center [588, 332] width 9 height 9
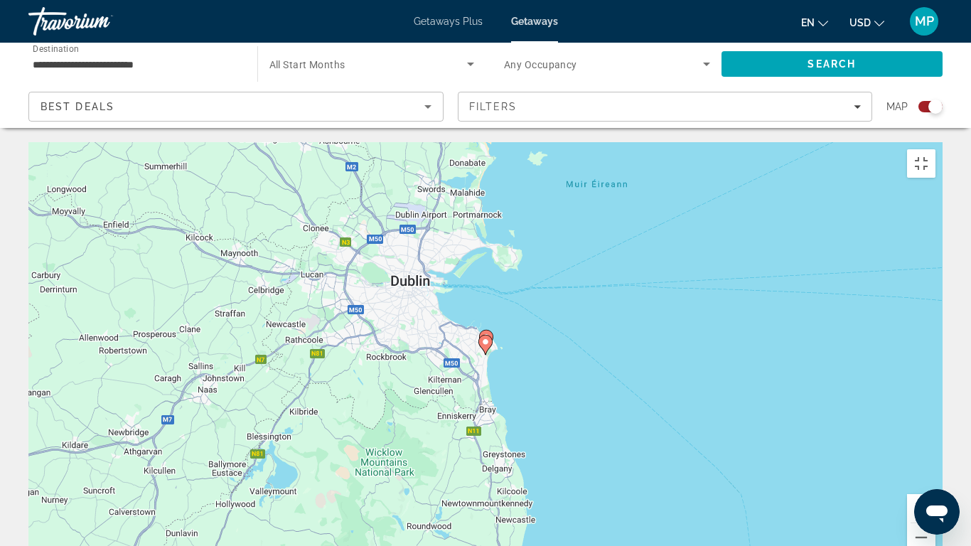
click at [485, 336] on icon "Main content" at bounding box center [485, 345] width 13 height 18
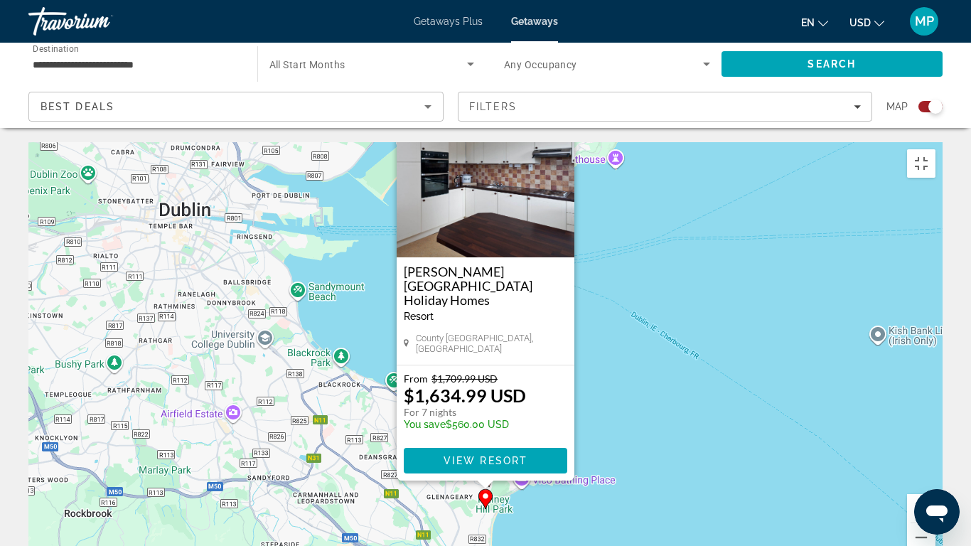
click at [559, 117] on button "Fermer" at bounding box center [562, 127] width 21 height 21
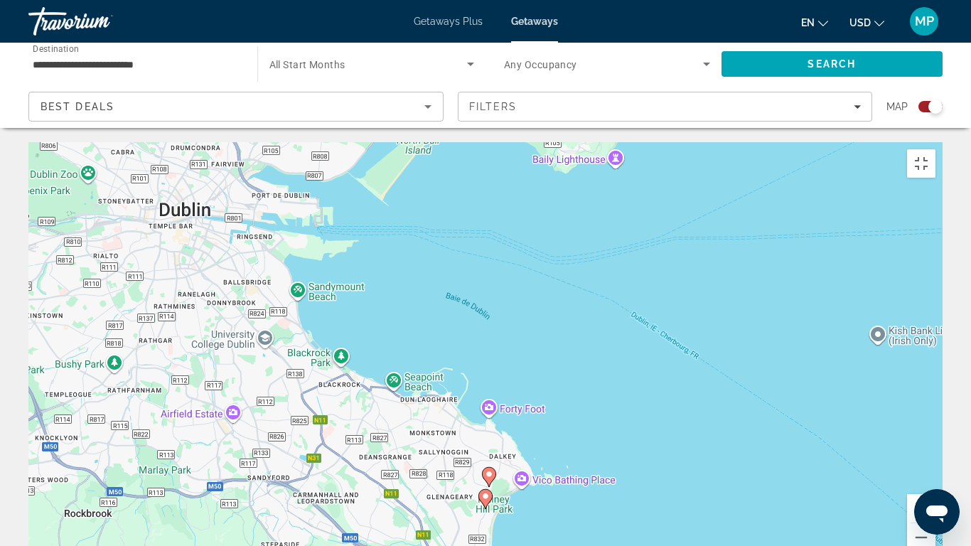
click at [491, 456] on image "Main content" at bounding box center [489, 474] width 9 height 9
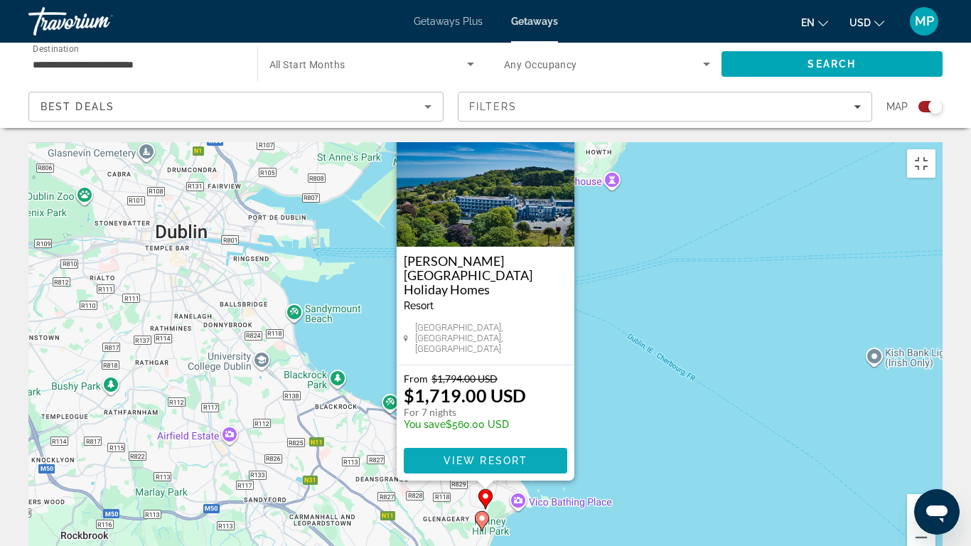
click at [448, 455] on span "View Resort" at bounding box center [486, 460] width 84 height 11
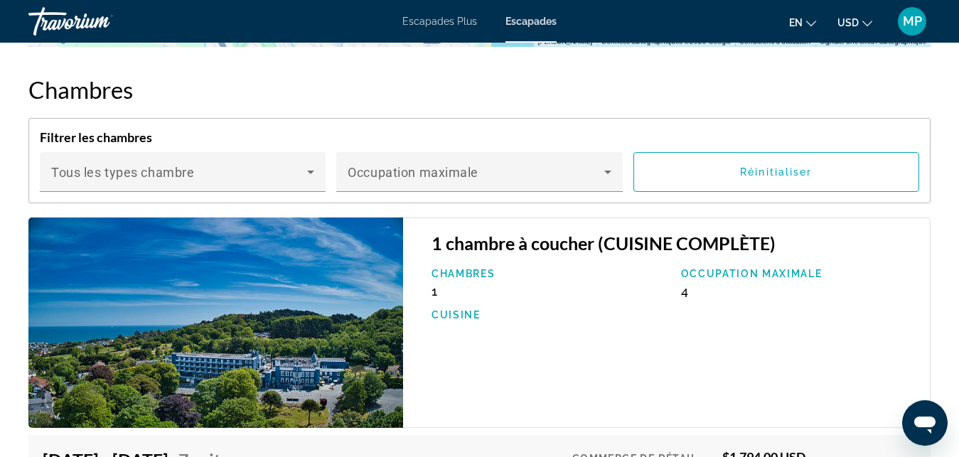
scroll to position [2693, 0]
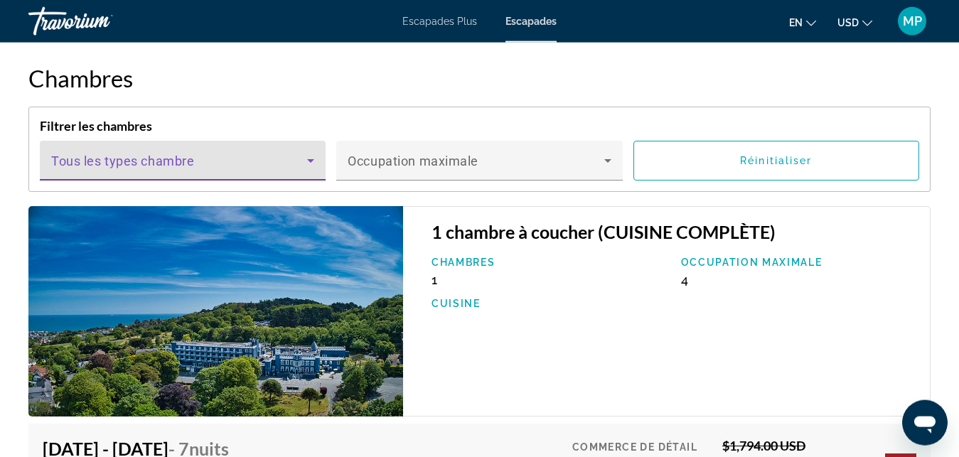
click at [263, 158] on span "Contenu principal" at bounding box center [179, 166] width 256 height 17
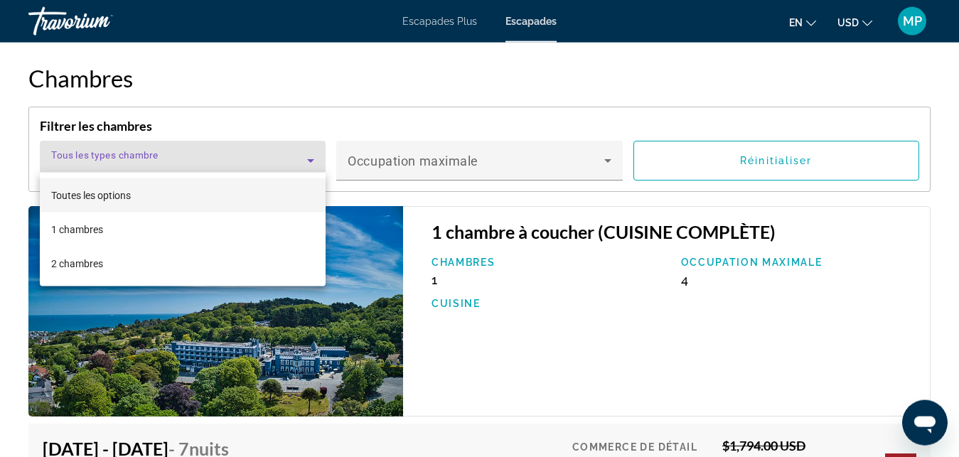
click at [250, 159] on div at bounding box center [479, 228] width 959 height 457
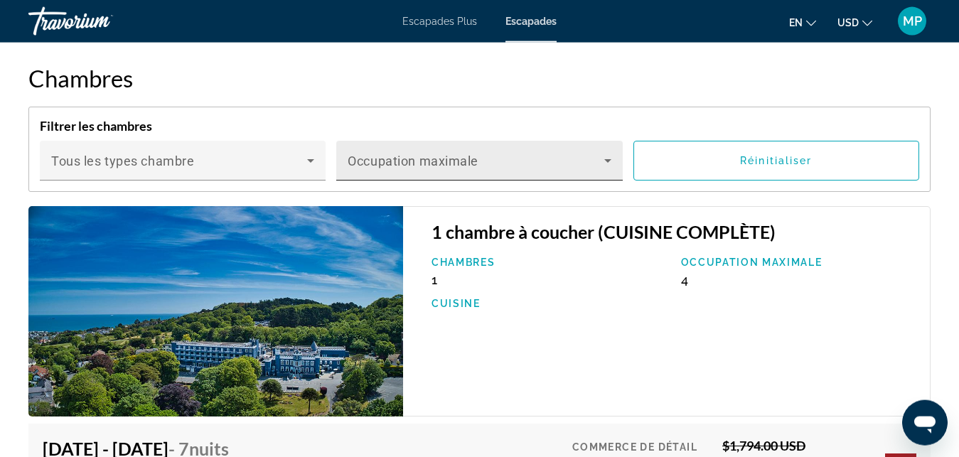
click at [353, 158] on span "Contenu principal" at bounding box center [476, 166] width 256 height 17
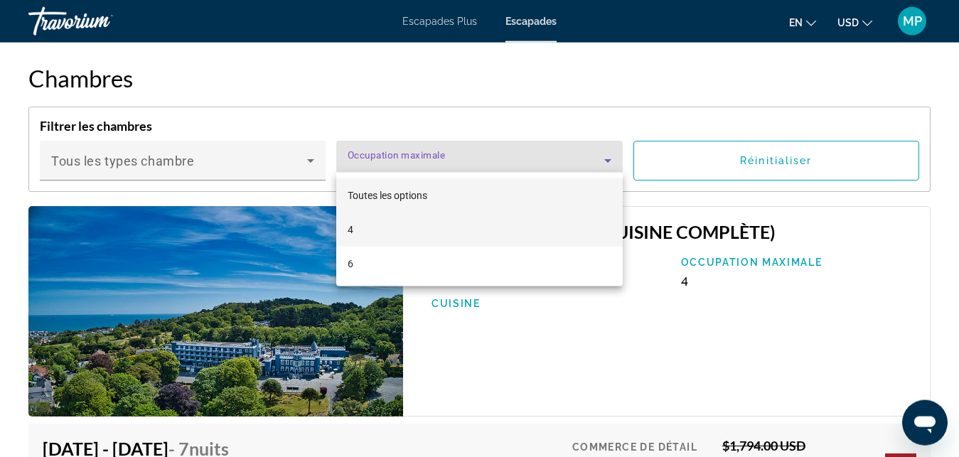
click at [355, 225] on mat-option "4" at bounding box center [479, 230] width 286 height 34
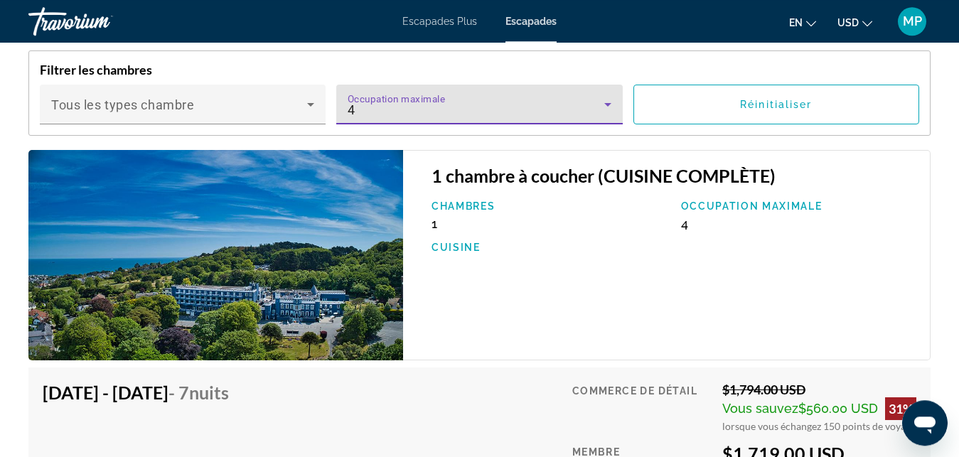
scroll to position [2716, 0]
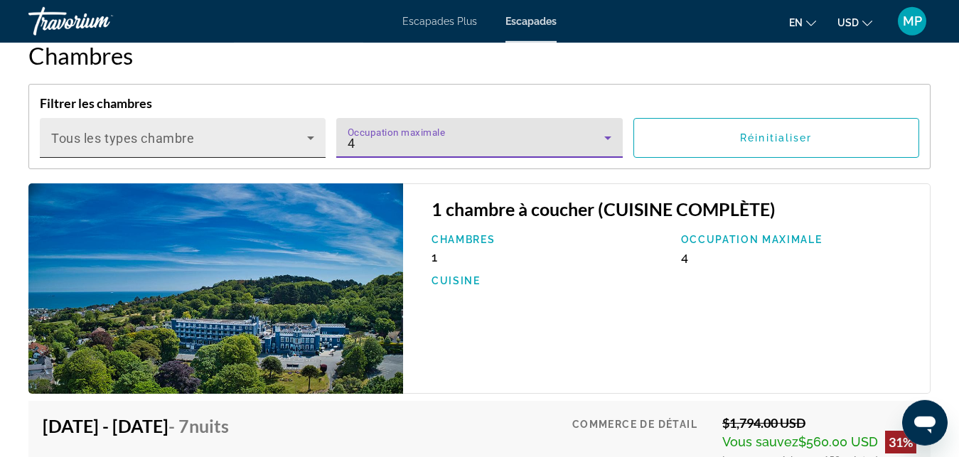
click at [266, 135] on span "Contenu principal" at bounding box center [179, 143] width 256 height 17
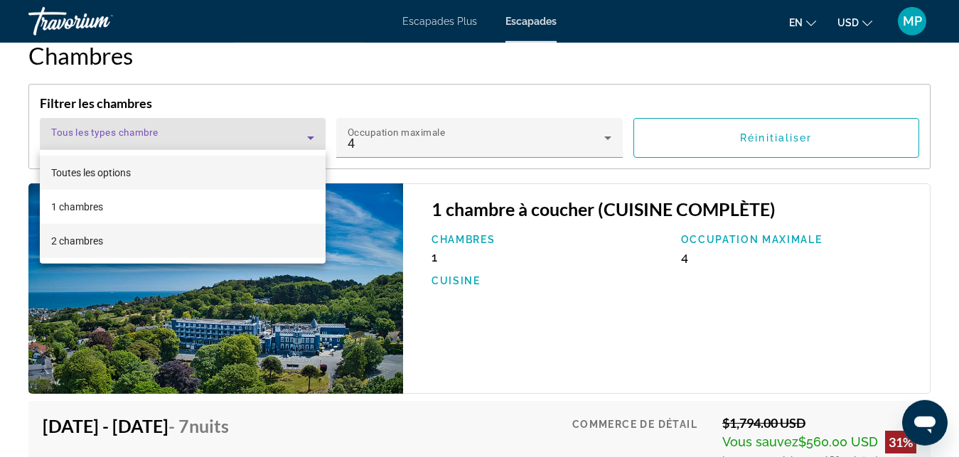
click at [130, 233] on mat-option "2 chambres" at bounding box center [183, 241] width 286 height 34
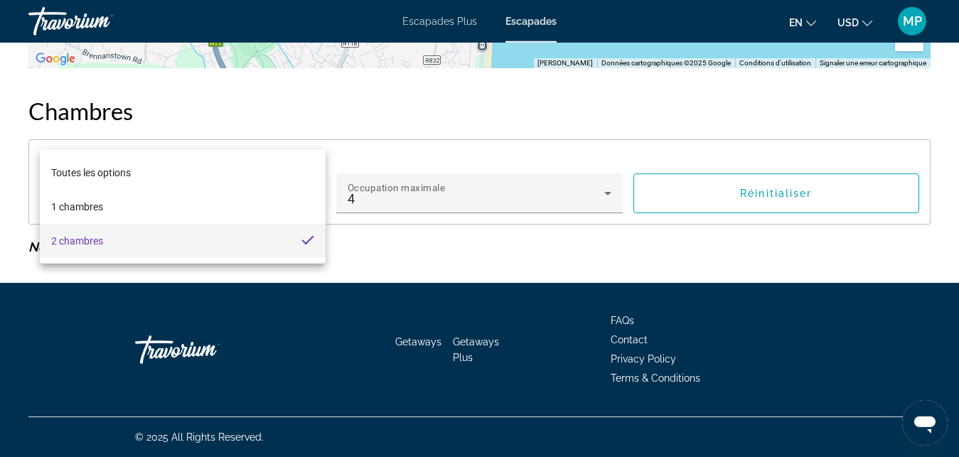
scroll to position [2653, 0]
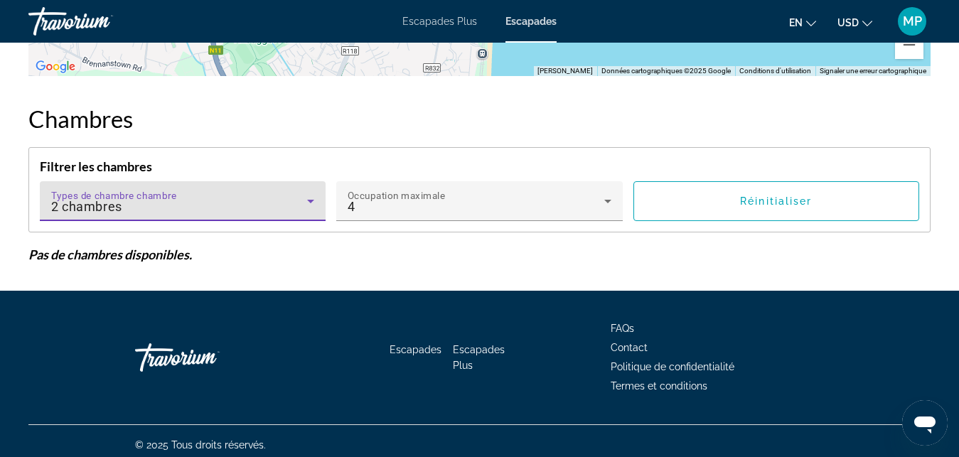
click at [260, 198] on div "2 chambres" at bounding box center [179, 206] width 256 height 17
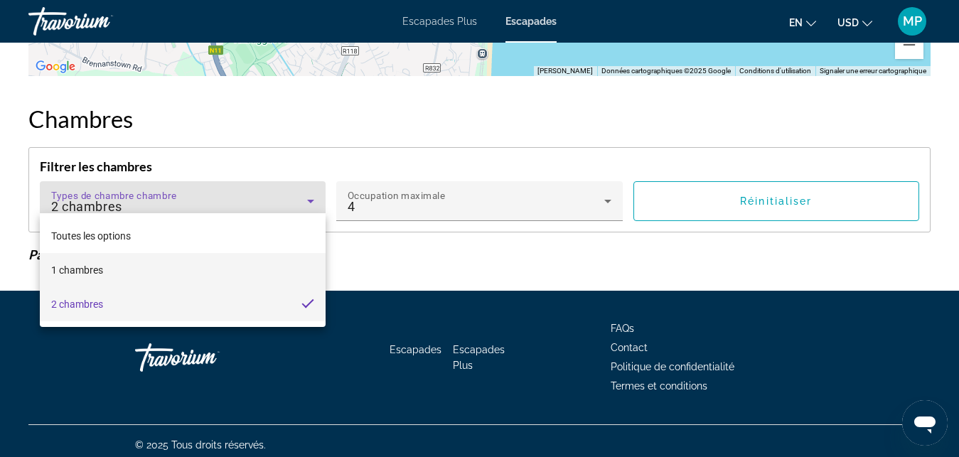
click at [161, 267] on mat-option "1 chambres" at bounding box center [183, 270] width 286 height 34
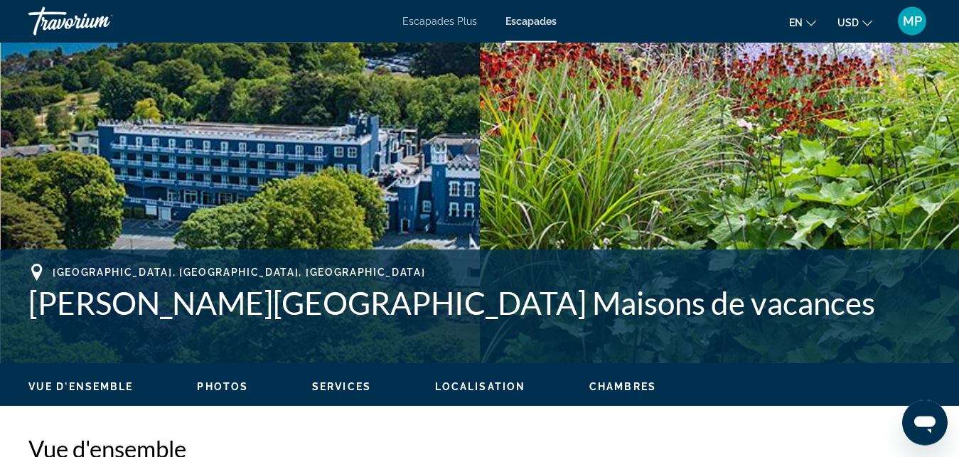
scroll to position [347, 0]
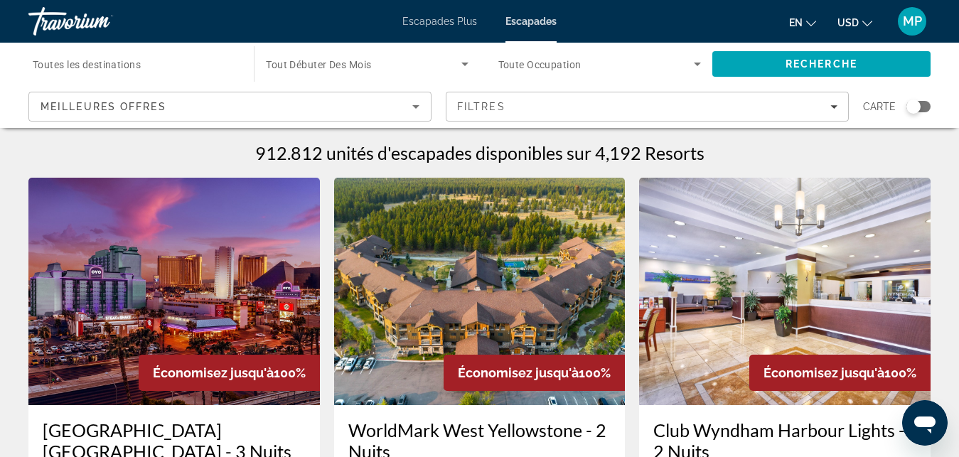
click at [926, 108] on div "Soumission widget" at bounding box center [918, 106] width 24 height 11
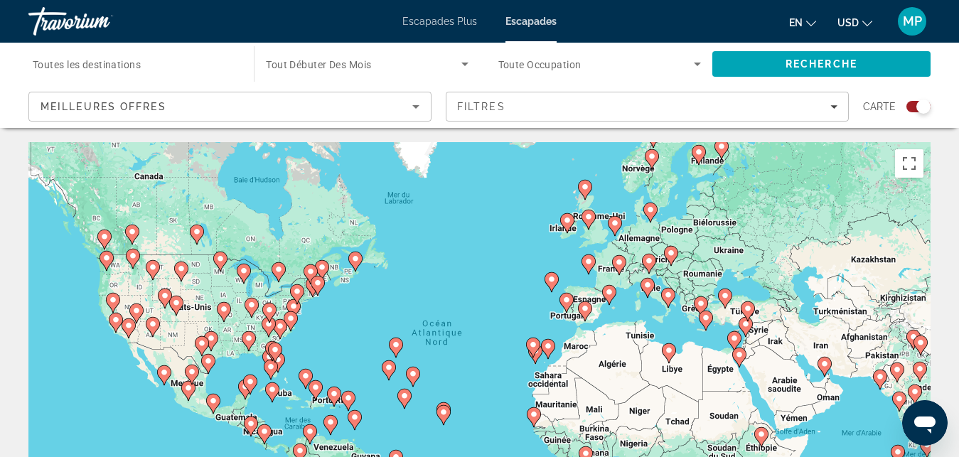
click at [567, 225] on icon "Contenu principal" at bounding box center [566, 223] width 13 height 18
click at [906, 168] on button "Passer en plein écran" at bounding box center [909, 163] width 28 height 28
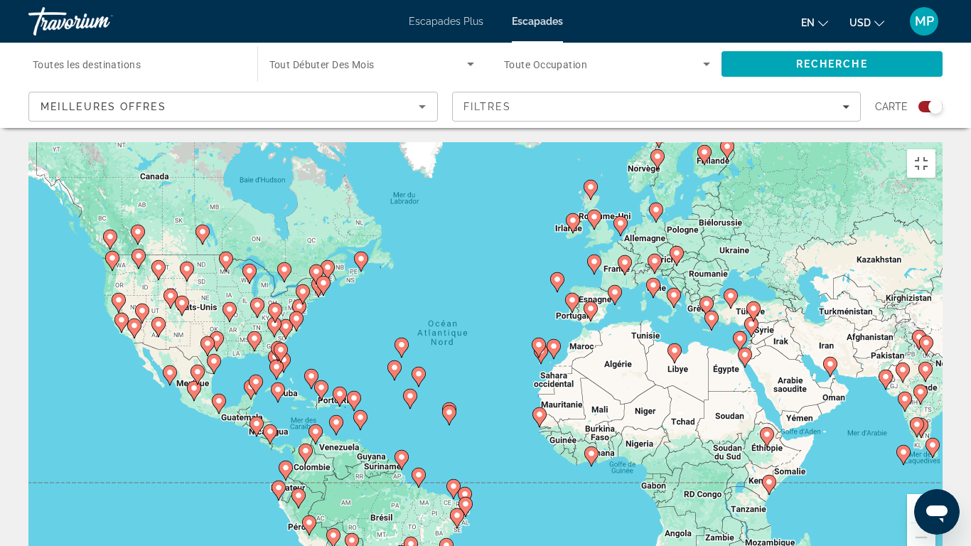
click at [575, 214] on icon "Contenu principal" at bounding box center [573, 223] width 13 height 18
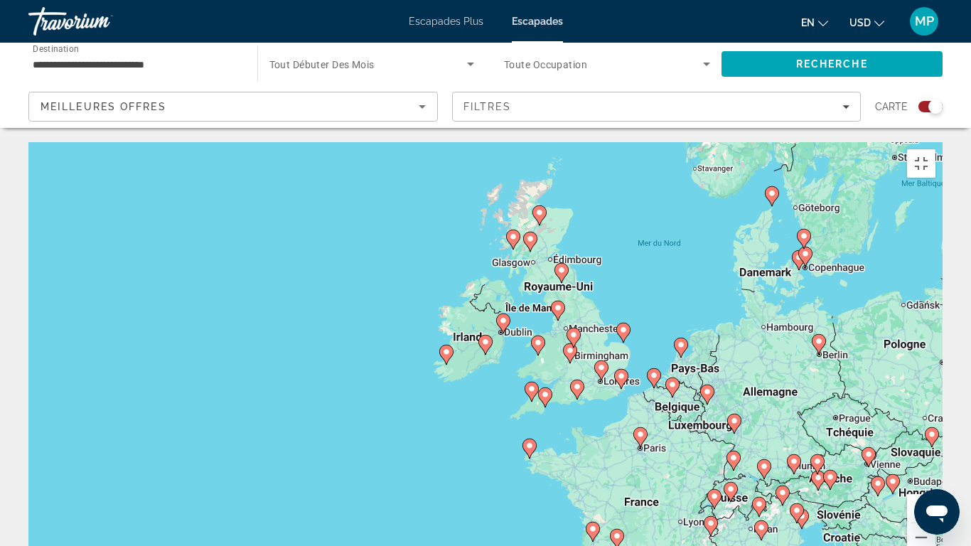
click at [502, 316] on image "Contenu principal" at bounding box center [503, 320] width 9 height 9
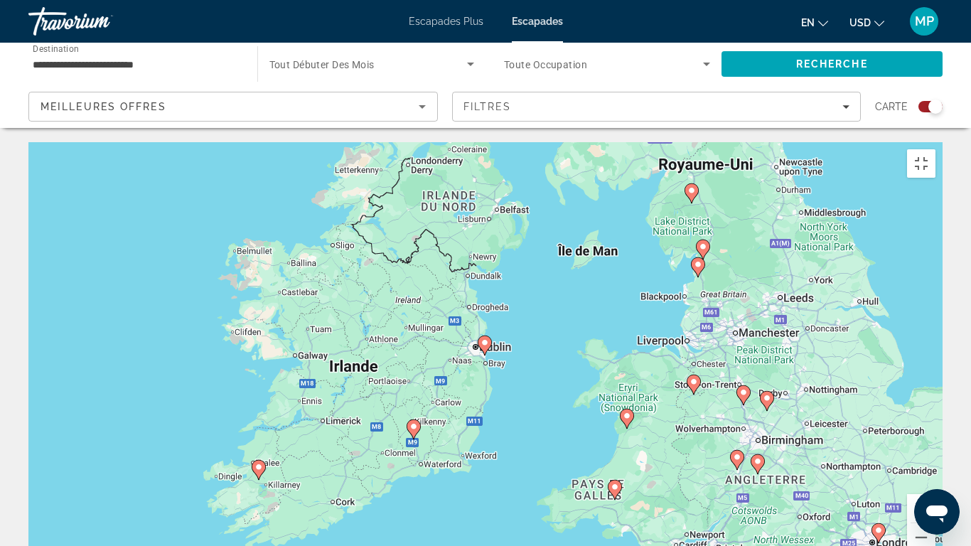
click at [485, 338] on image "Contenu principal" at bounding box center [485, 342] width 9 height 9
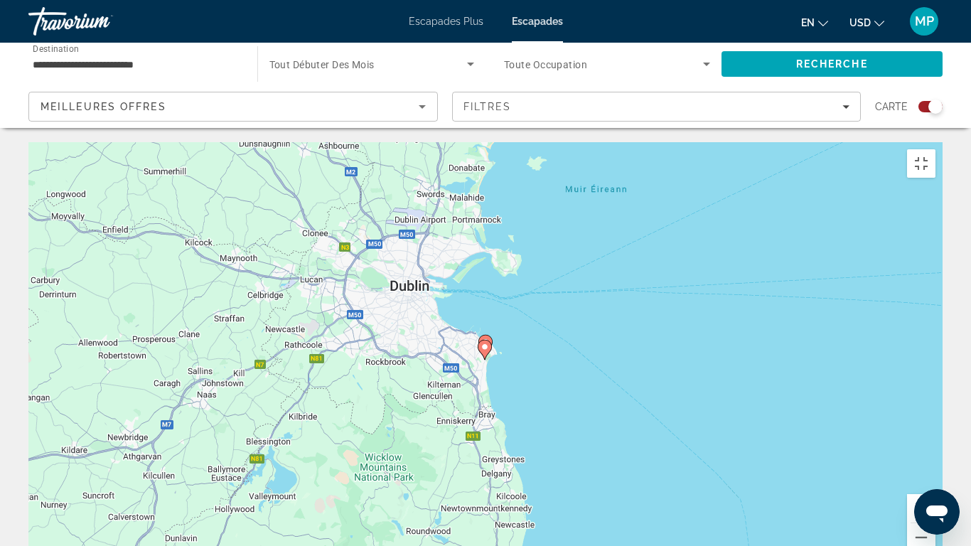
click at [485, 343] on image "Contenu principal" at bounding box center [485, 347] width 9 height 9
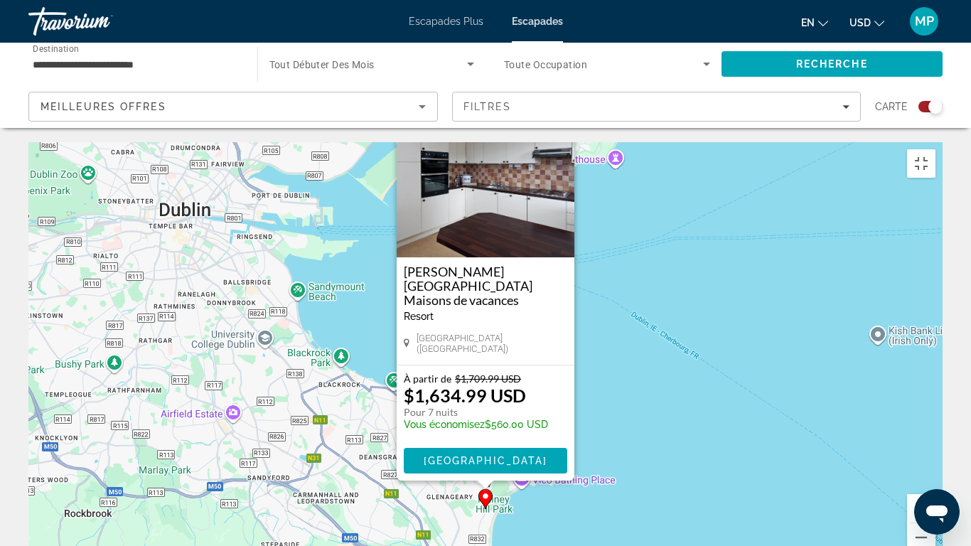
click at [561, 117] on button "Fermer" at bounding box center [562, 127] width 21 height 21
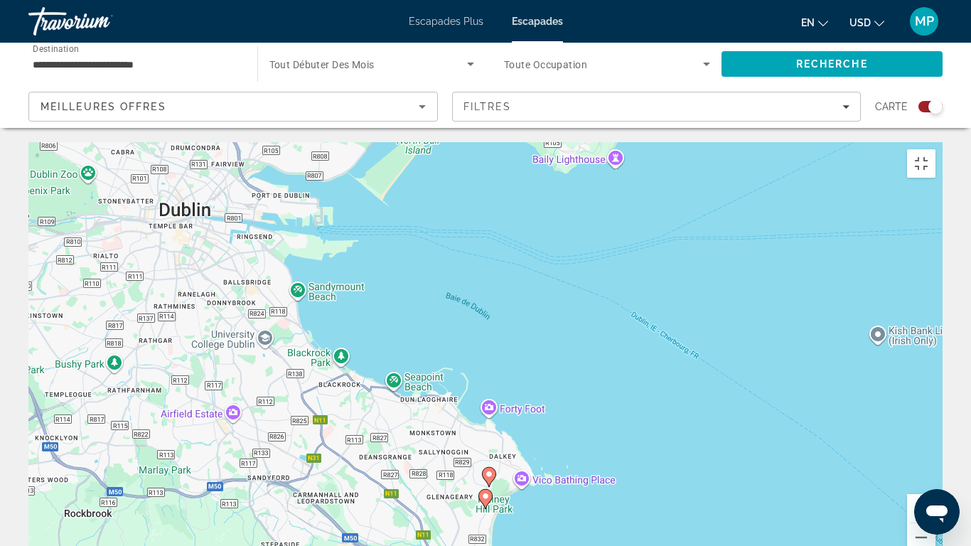
click at [489, 456] on image "Contenu principal" at bounding box center [489, 474] width 9 height 9
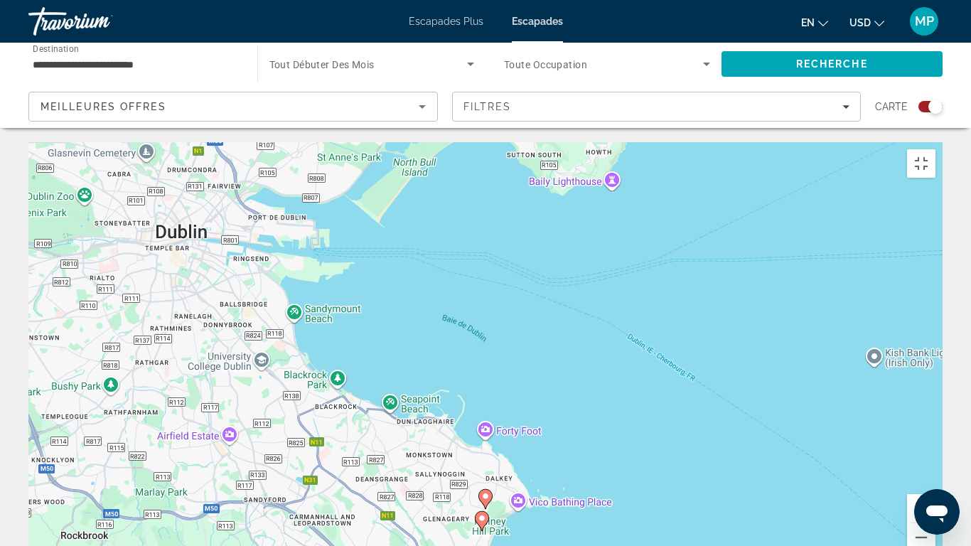
click at [488, 456] on image "Contenu principal" at bounding box center [485, 496] width 9 height 9
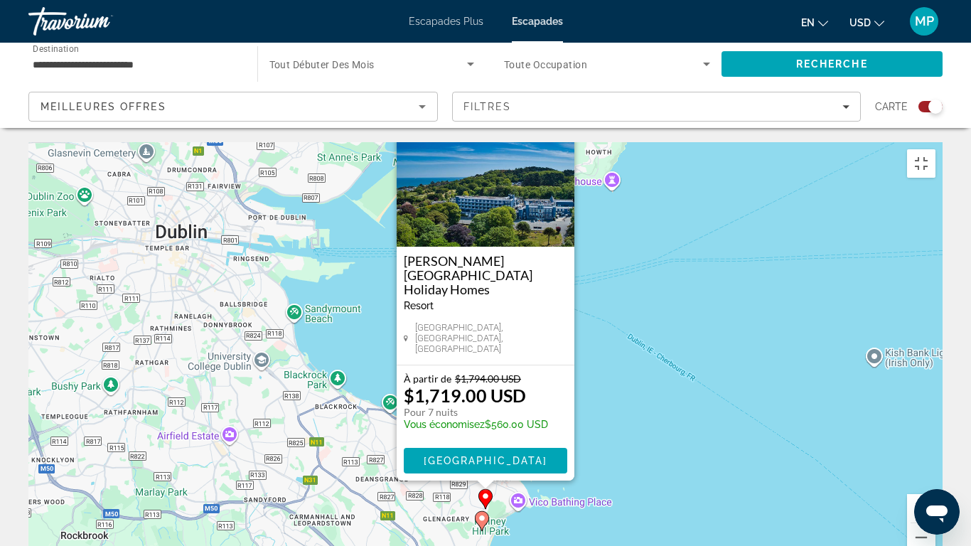
click at [562, 106] on button "Fermer" at bounding box center [562, 116] width 21 height 21
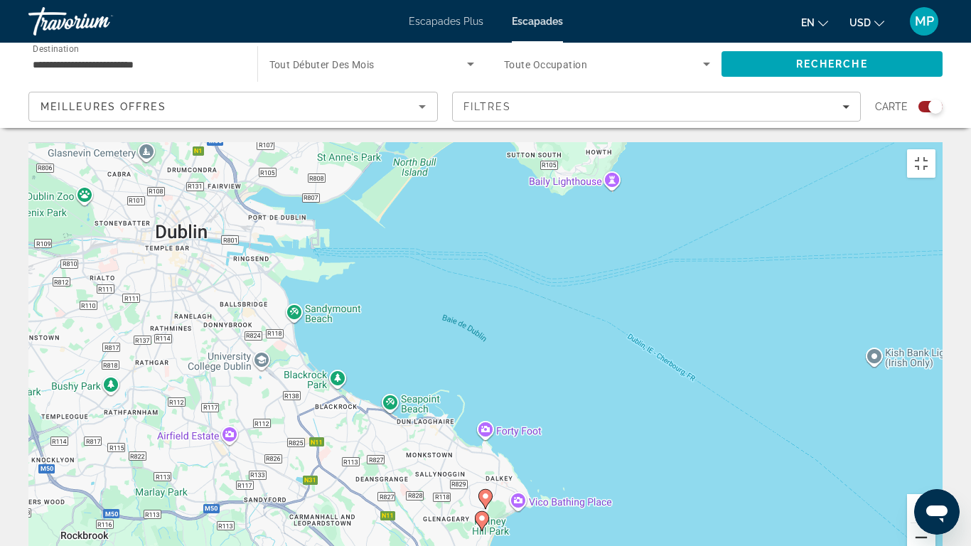
click at [935, 456] on button "Zoom arrière" at bounding box center [921, 537] width 28 height 28
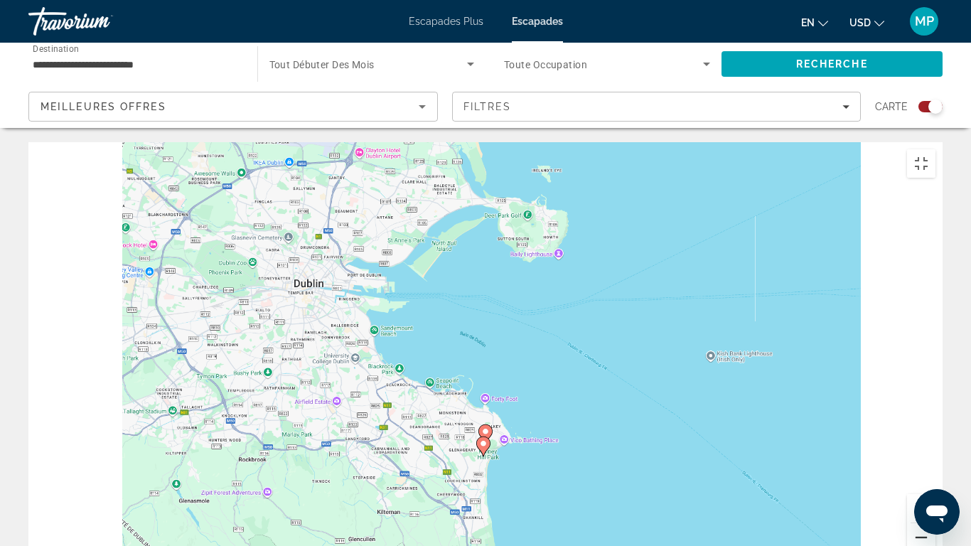
click at [935, 456] on button "Zoom arrière" at bounding box center [921, 537] width 28 height 28
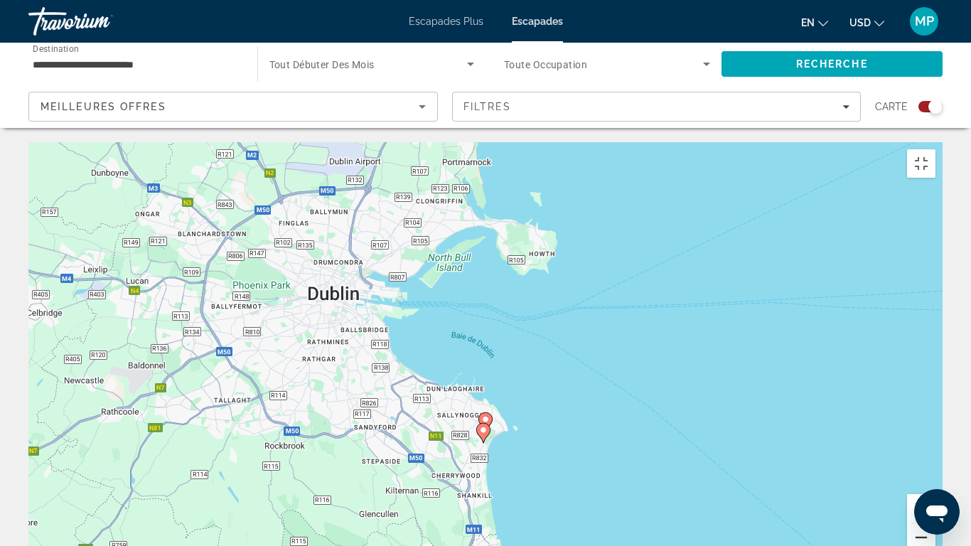
click at [935, 456] on button "Zoom arrière" at bounding box center [921, 537] width 28 height 28
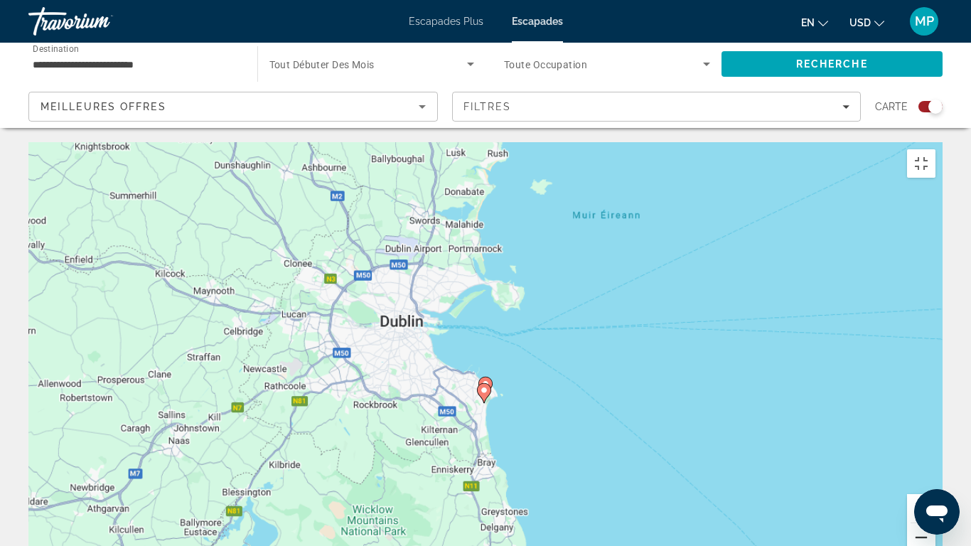
click at [935, 456] on button "Zoom arrière" at bounding box center [921, 537] width 28 height 28
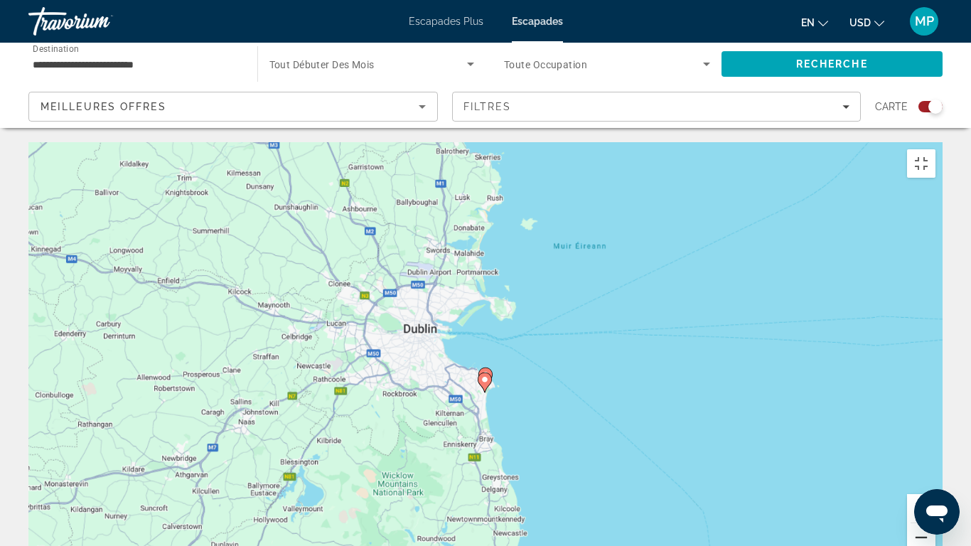
click at [935, 456] on button "Zoom arrière" at bounding box center [921, 537] width 28 height 28
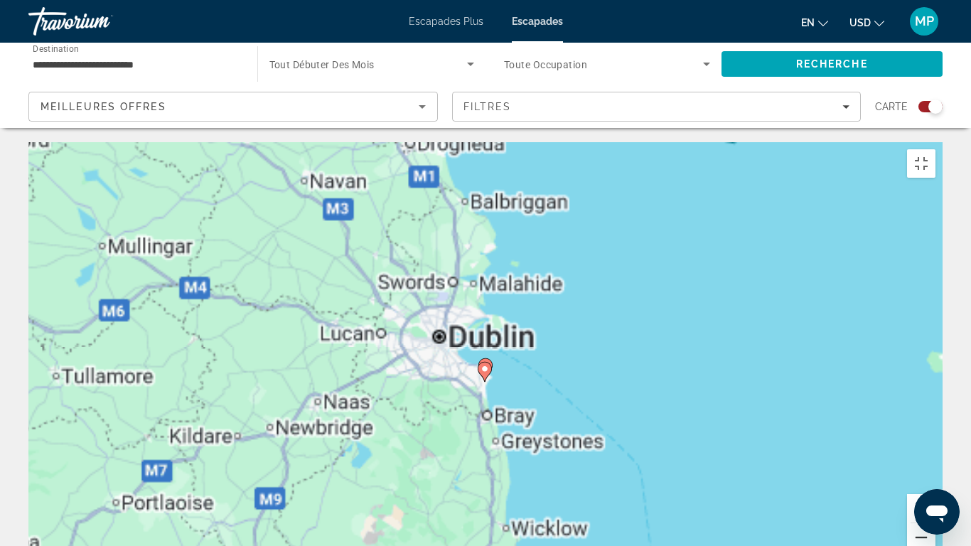
click at [935, 456] on button "Zoom arrière" at bounding box center [921, 537] width 28 height 28
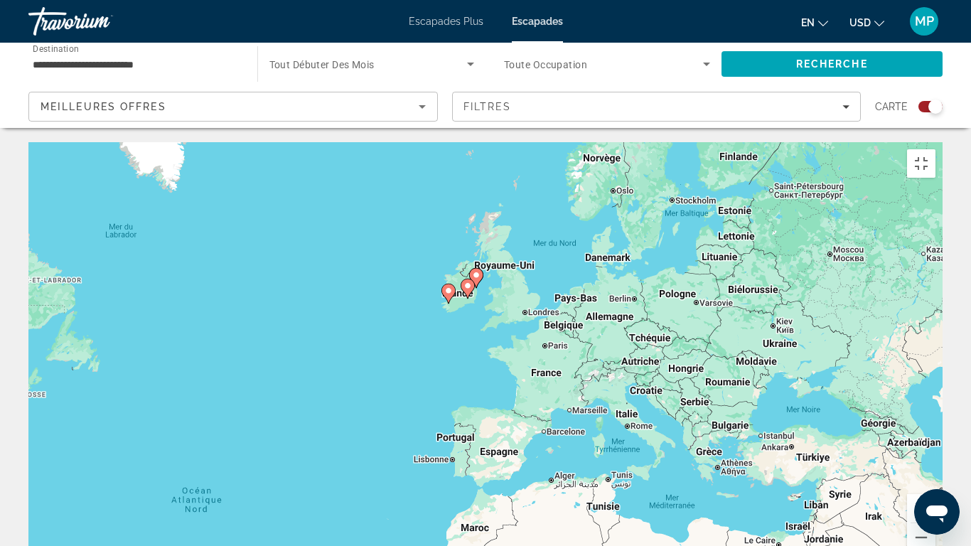
drag, startPoint x: 736, startPoint y: 365, endPoint x: 725, endPoint y: 281, distance: 84.6
click at [725, 281] on div "Pour activer le glissement avec le clavier, appuyez sur Alt+Entrée. Une fois ce…" at bounding box center [485, 355] width 914 height 427
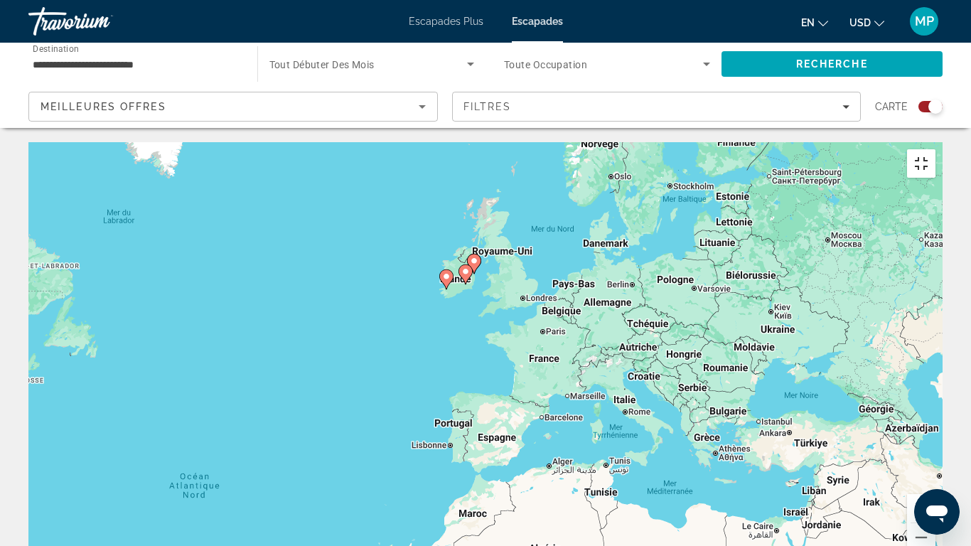
click at [935, 149] on button "Passer en plein écran" at bounding box center [921, 163] width 28 height 28
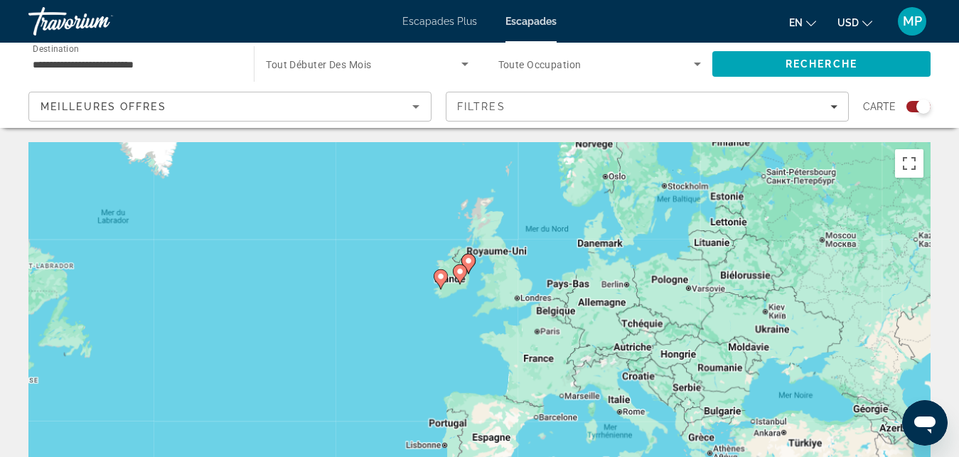
click at [160, 67] on input "**********" at bounding box center [134, 64] width 203 height 17
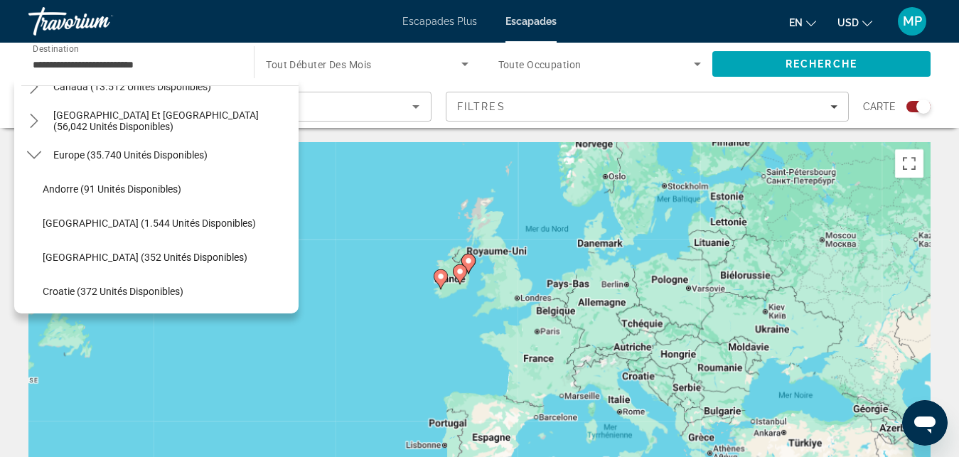
scroll to position [139, 0]
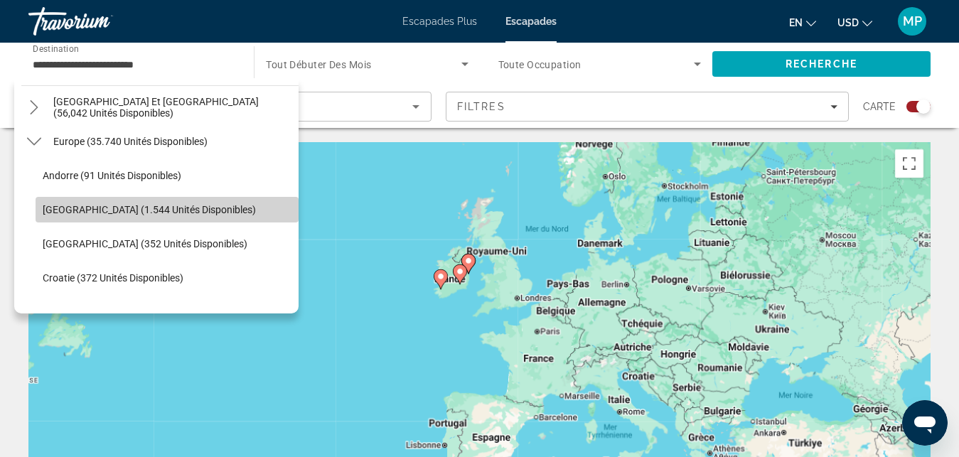
click at [169, 211] on span "[GEOGRAPHIC_DATA] (1.544 unités disponibles)" at bounding box center [149, 209] width 213 height 11
type input "**********"
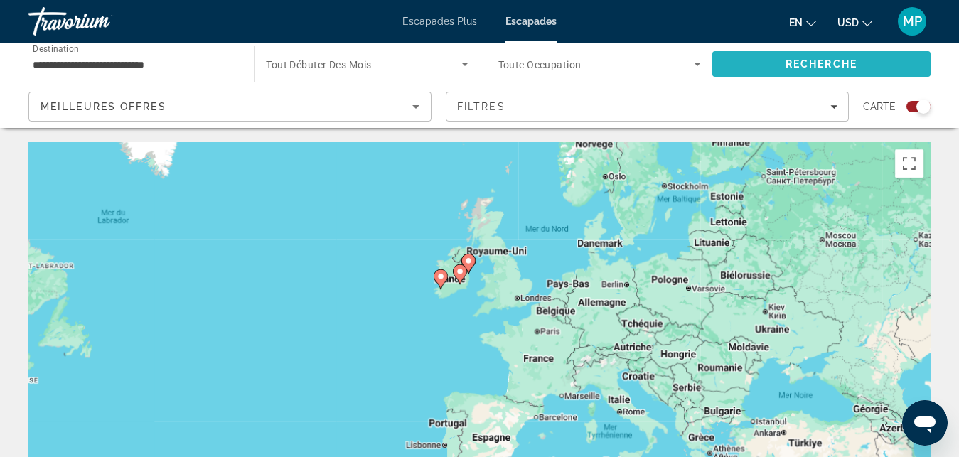
click at [736, 58] on span "Recherche" at bounding box center [821, 64] width 218 height 34
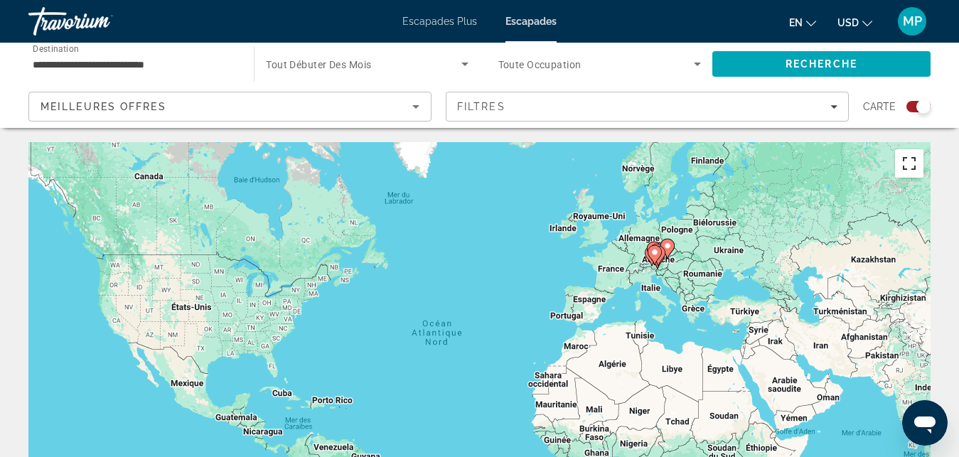
click at [913, 159] on button "Passer en plein écran" at bounding box center [909, 163] width 28 height 28
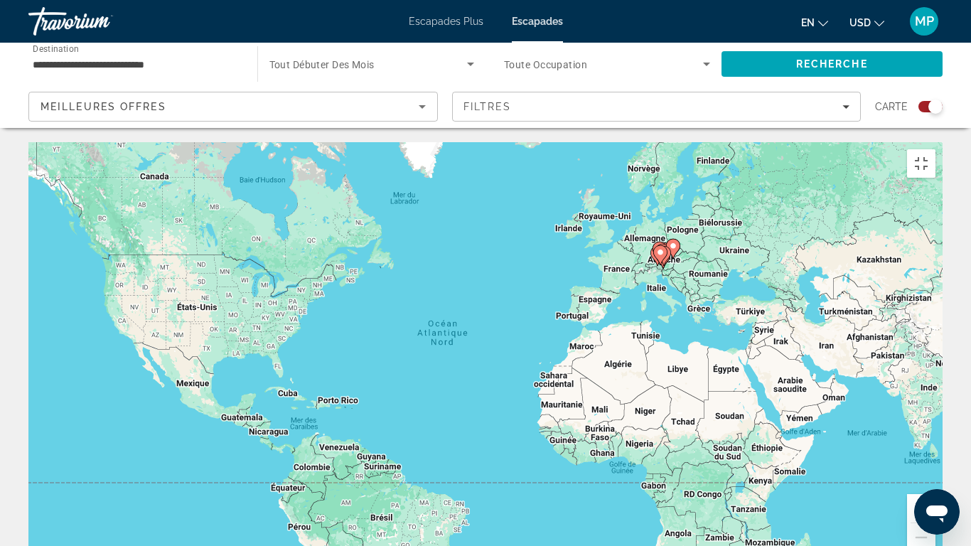
click at [935, 456] on button "Zoom avant" at bounding box center [921, 508] width 28 height 28
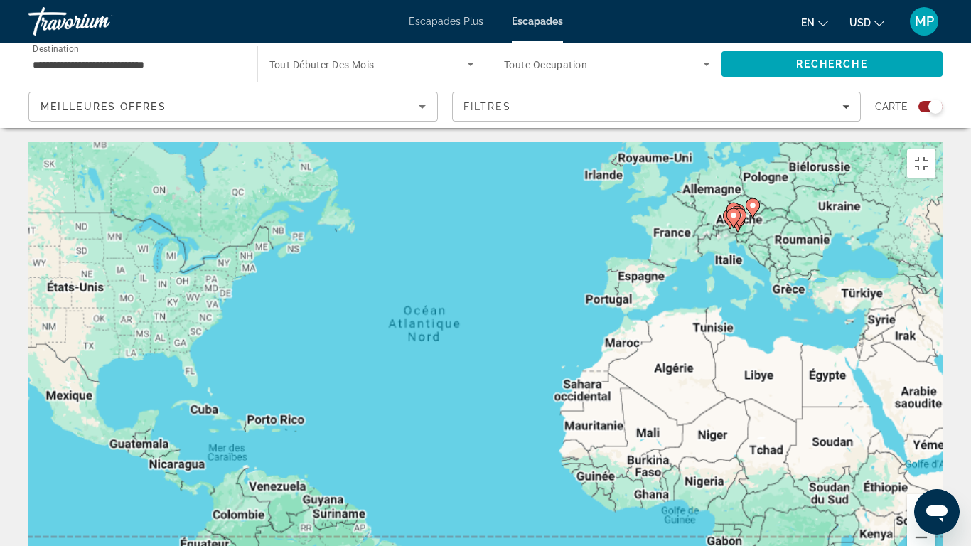
click at [935, 456] on button "Zoom avant" at bounding box center [921, 508] width 28 height 28
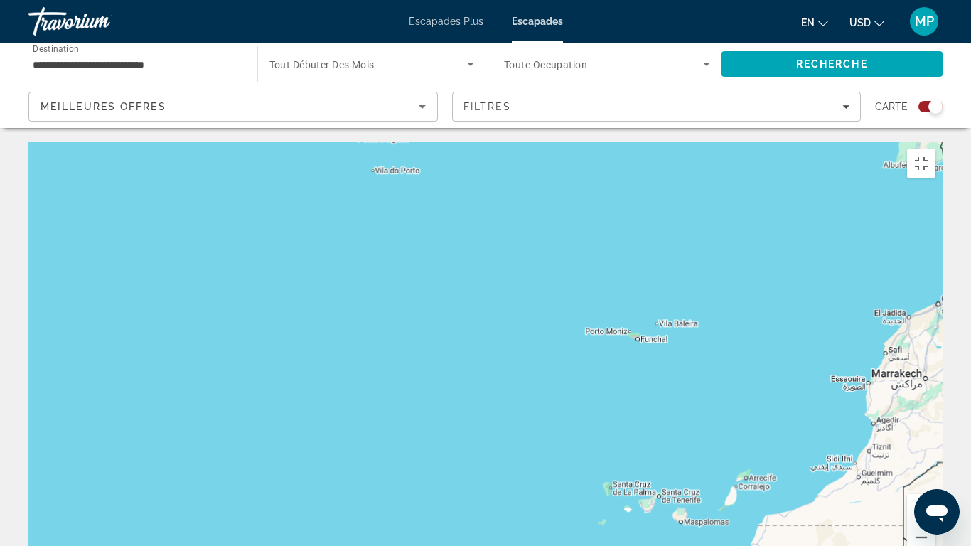
drag, startPoint x: 827, startPoint y: 160, endPoint x: 348, endPoint y: 326, distance: 507.6
click at [348, 326] on div "Contenu principal" at bounding box center [485, 355] width 914 height 427
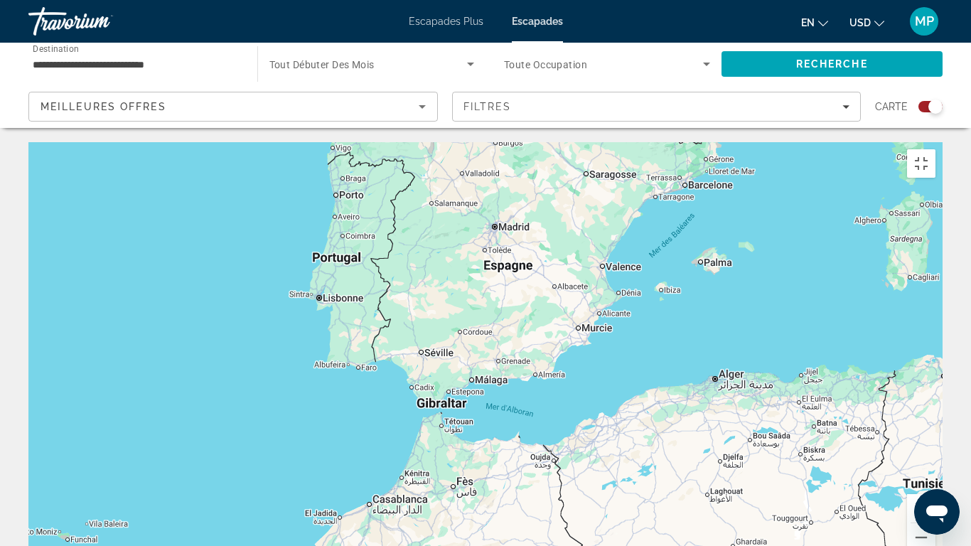
drag, startPoint x: 807, startPoint y: 154, endPoint x: 234, endPoint y: 354, distance: 607.0
click at [234, 354] on div "Contenu principal" at bounding box center [485, 355] width 914 height 427
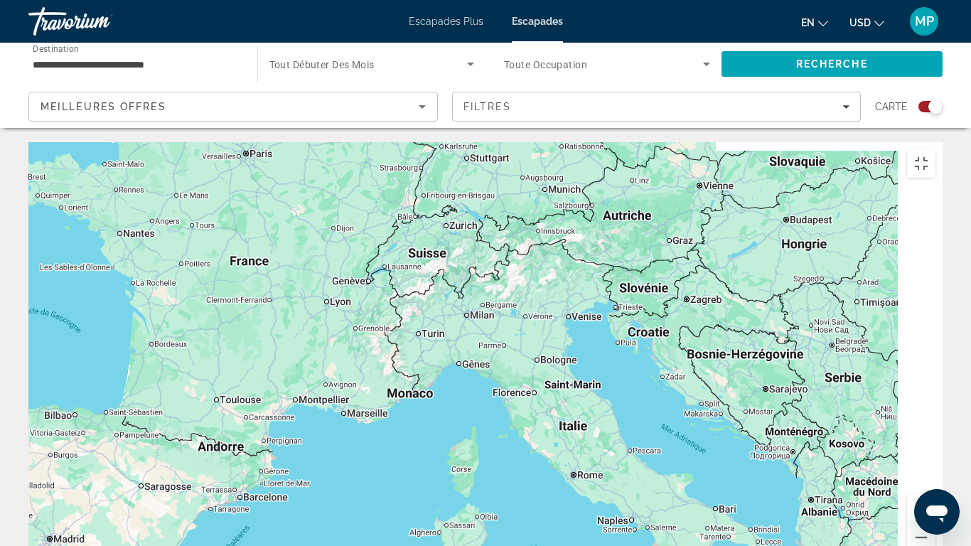
drag, startPoint x: 697, startPoint y: 144, endPoint x: 279, endPoint y: 442, distance: 513.2
click at [279, 442] on div "Contenu principal" at bounding box center [485, 355] width 914 height 427
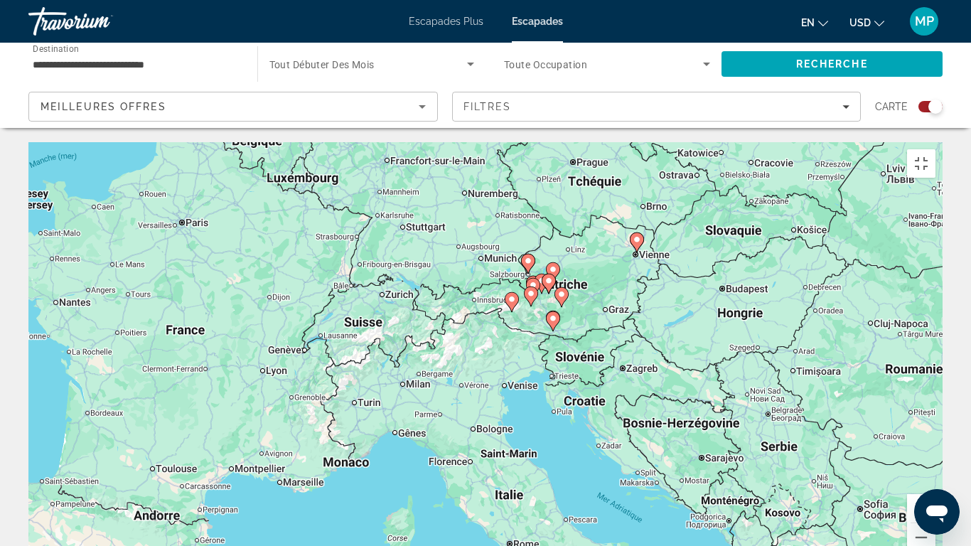
drag, startPoint x: 549, startPoint y: 226, endPoint x: 463, endPoint y: 316, distance: 124.2
click at [463, 316] on div "Pour activer le glissement avec le clavier, appuyez sur Alt+Entrée. Une fois ce…" at bounding box center [485, 355] width 914 height 427
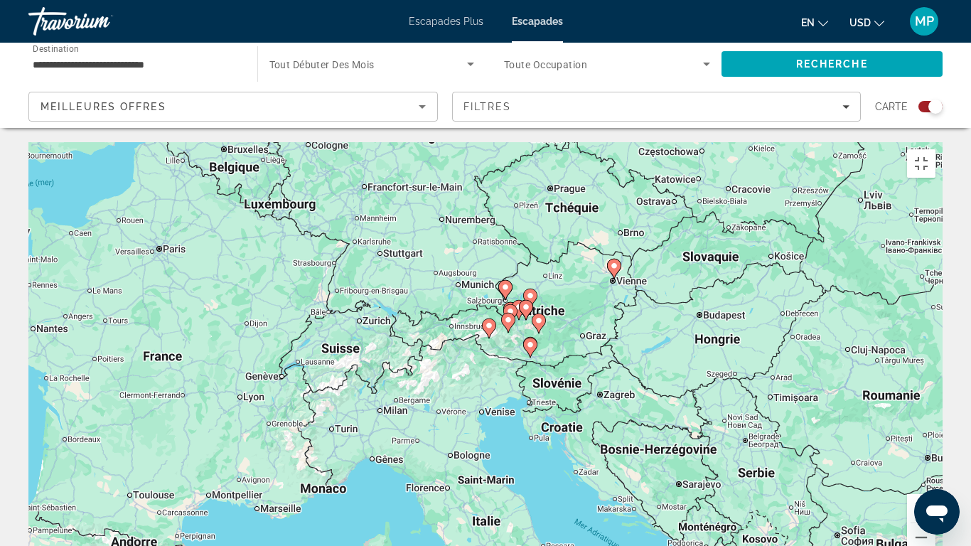
click at [935, 456] on button "Zoom avant" at bounding box center [921, 508] width 28 height 28
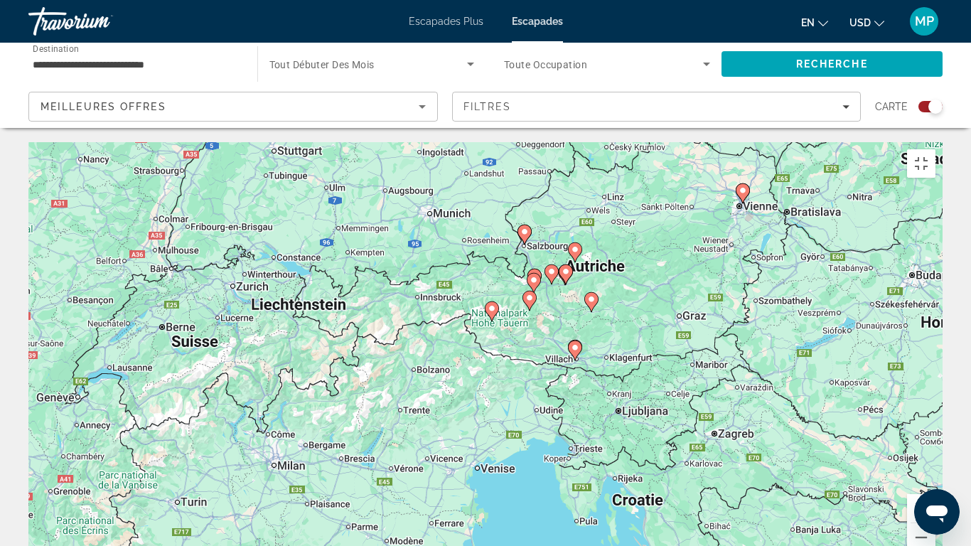
click at [745, 184] on icon "Contenu principal" at bounding box center [742, 193] width 13 height 18
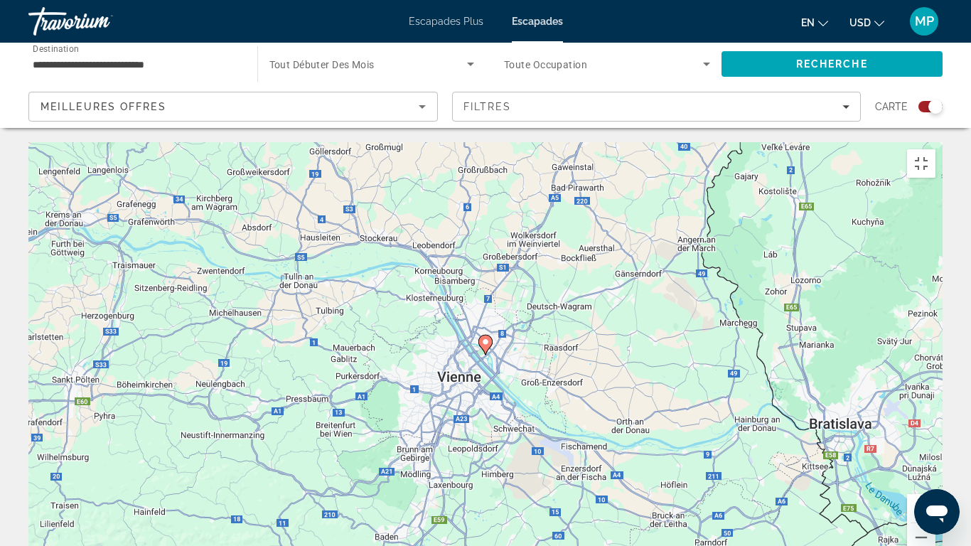
click at [488, 338] on image "Contenu principal" at bounding box center [485, 342] width 9 height 9
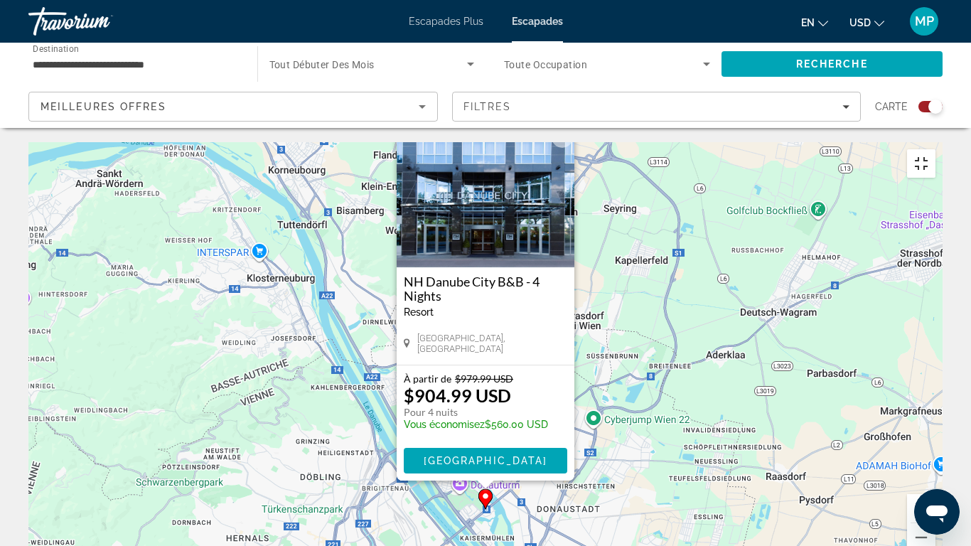
click at [935, 149] on button "Passer en plein écran" at bounding box center [921, 163] width 28 height 28
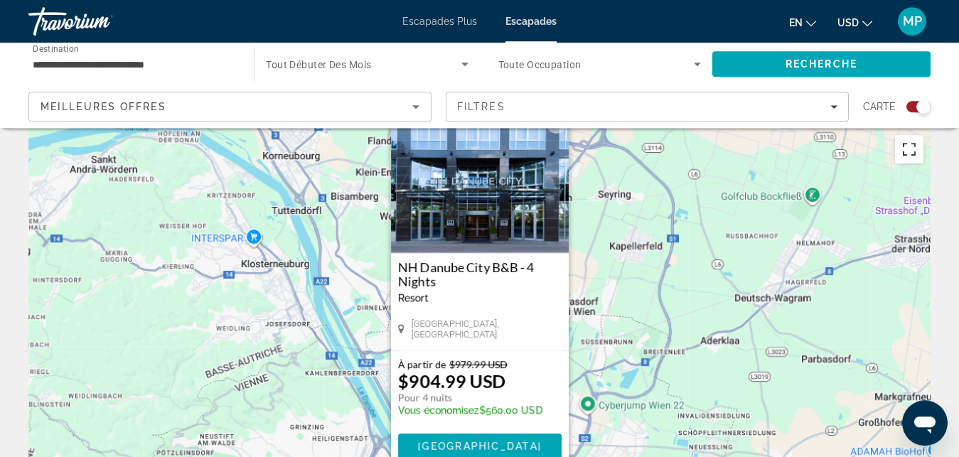
scroll to position [28, 0]
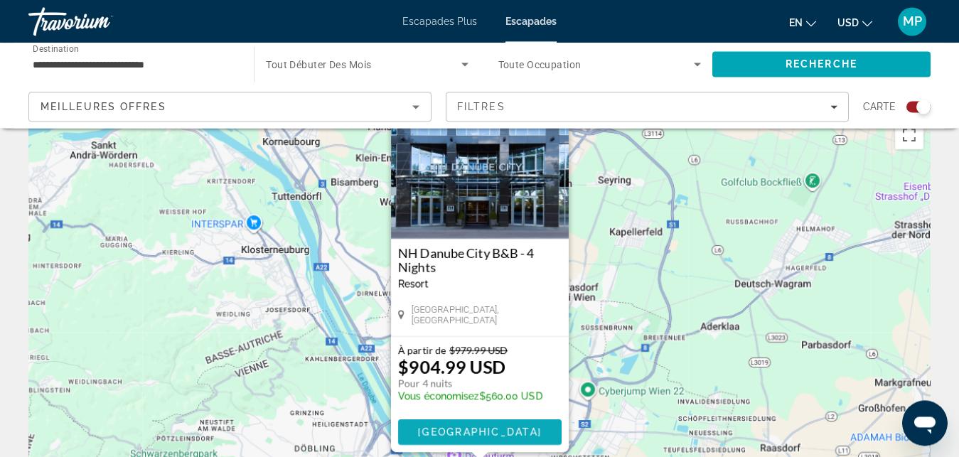
click at [512, 428] on span "[GEOGRAPHIC_DATA]" at bounding box center [479, 432] width 124 height 11
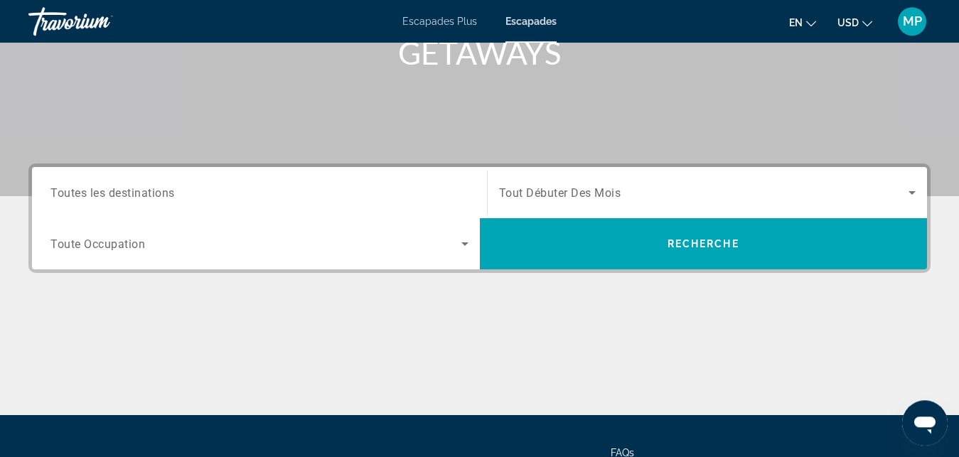
scroll to position [238, 0]
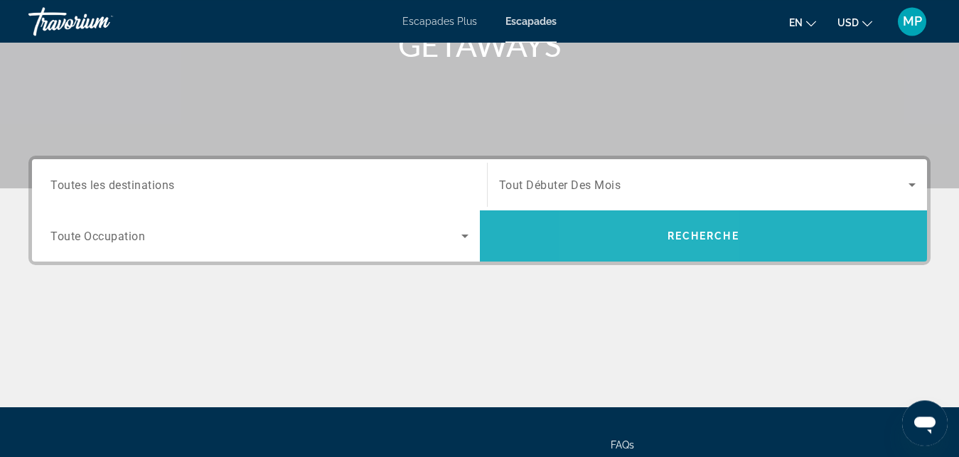
click at [653, 228] on span "Recherche" at bounding box center [704, 236] width 448 height 34
